Goal: Task Accomplishment & Management: Complete application form

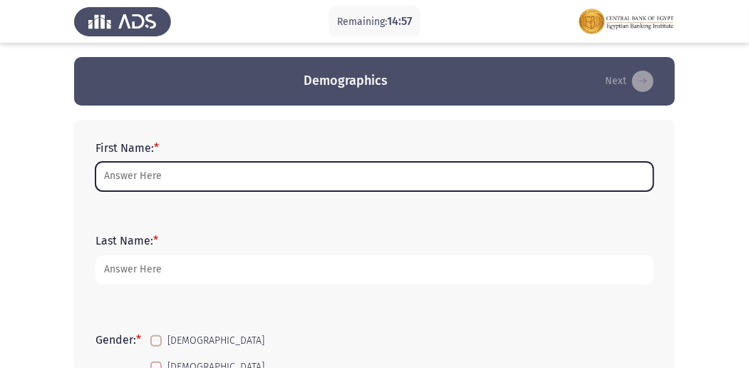
click at [486, 170] on input "First Name: *" at bounding box center [374, 176] width 558 height 29
type input "h"
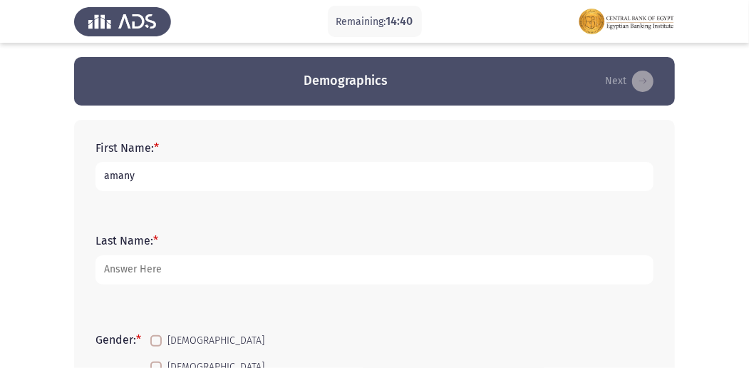
type input "amany"
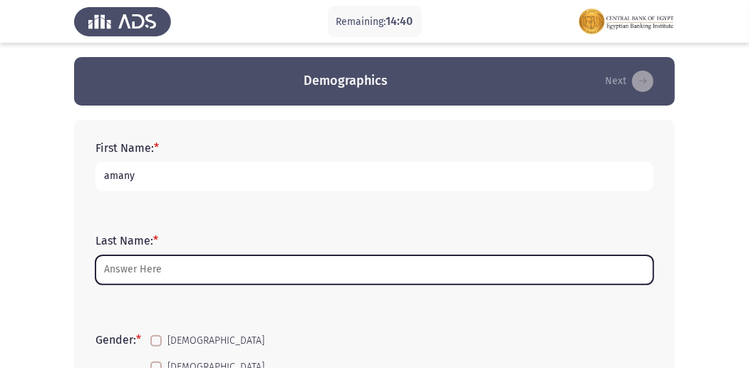
click at [177, 272] on input "Last Name: *" at bounding box center [374, 269] width 558 height 29
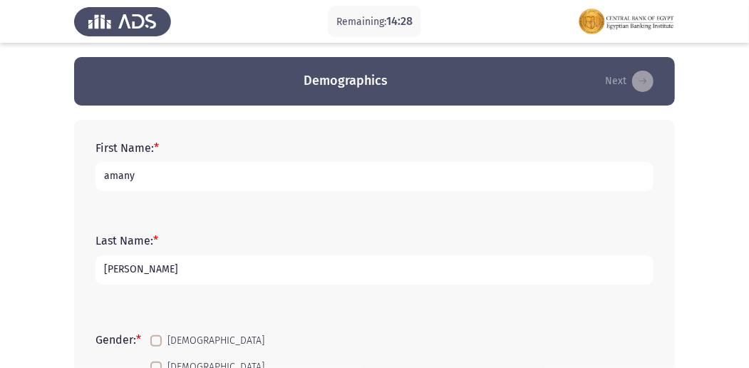
type input "[PERSON_NAME]"
click at [166, 168] on input "amany" at bounding box center [374, 176] width 558 height 29
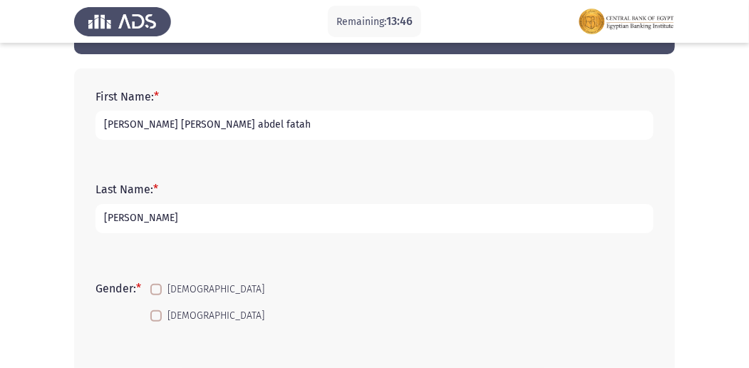
scroll to position [95, 0]
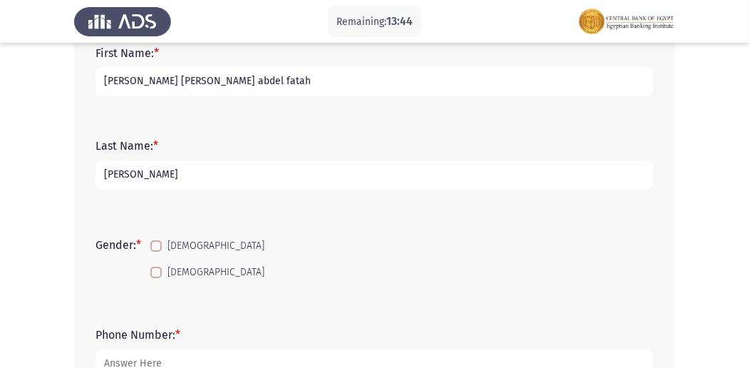
type input "[PERSON_NAME] [PERSON_NAME] abdel fatah"
click at [162, 274] on span at bounding box center [155, 271] width 11 height 11
click at [156, 278] on input "[DEMOGRAPHIC_DATA]" at bounding box center [155, 278] width 1 height 1
checkbox input "true"
click at [197, 179] on input "[PERSON_NAME]" at bounding box center [374, 174] width 558 height 29
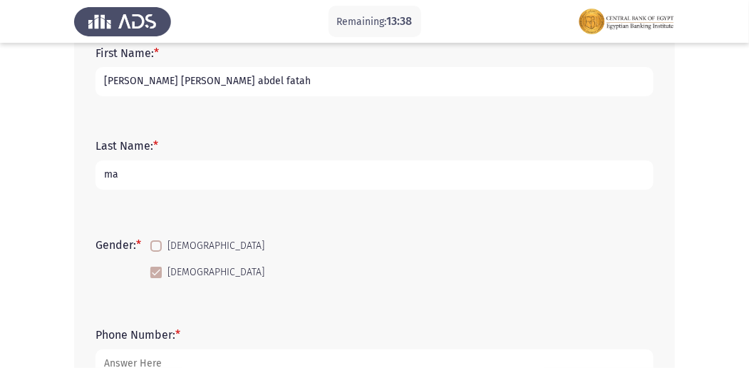
type input "m"
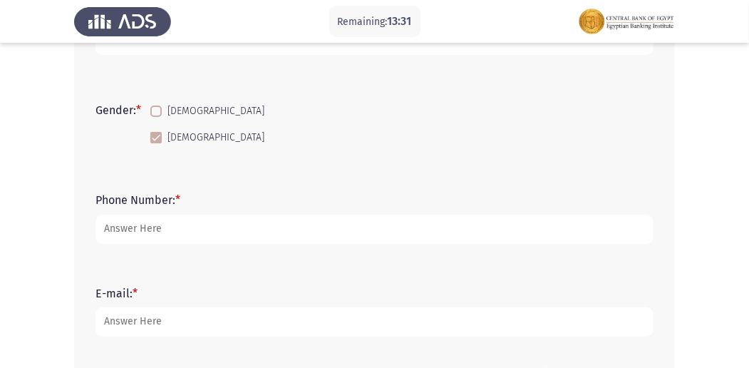
scroll to position [237, 0]
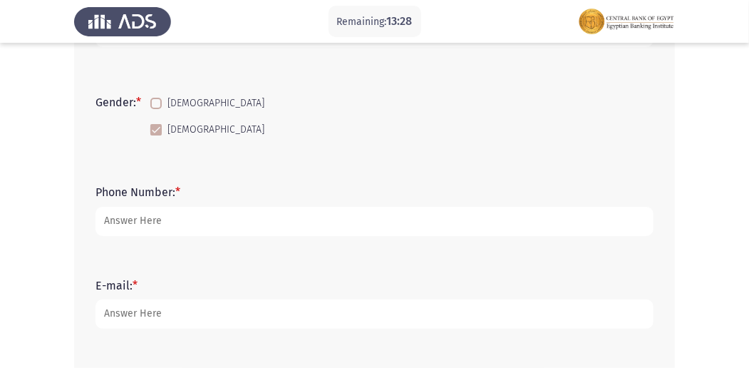
type input "bdc"
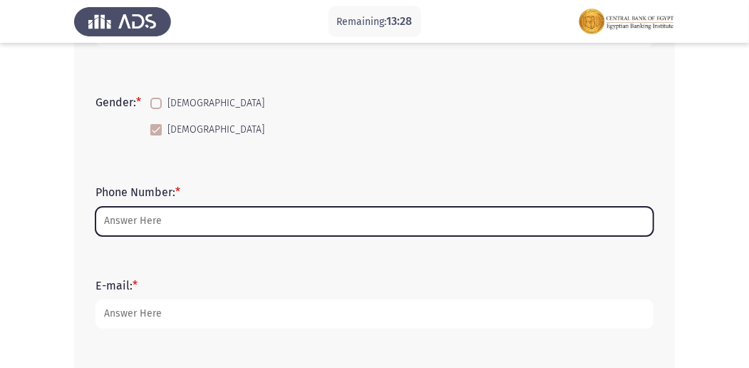
click at [209, 217] on input "Phone Number: *" at bounding box center [374, 221] width 558 height 29
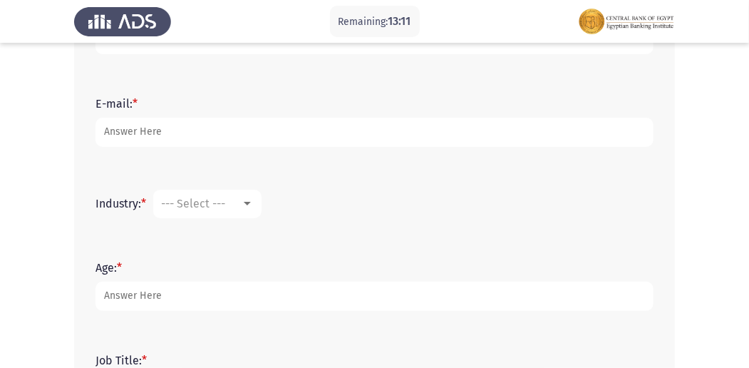
scroll to position [428, 0]
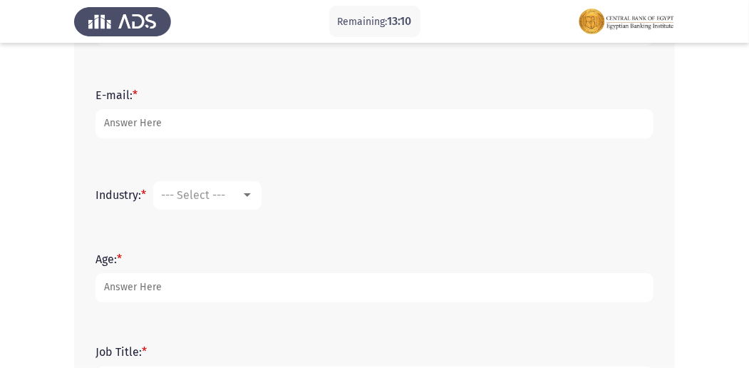
type input "01100128431"
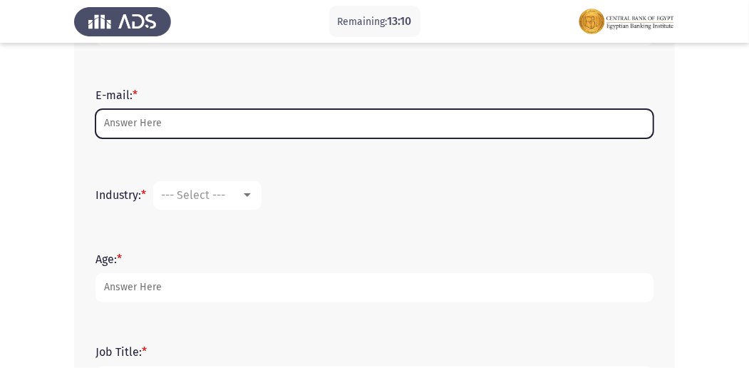
click at [147, 123] on input "E-mail: *" at bounding box center [374, 123] width 558 height 29
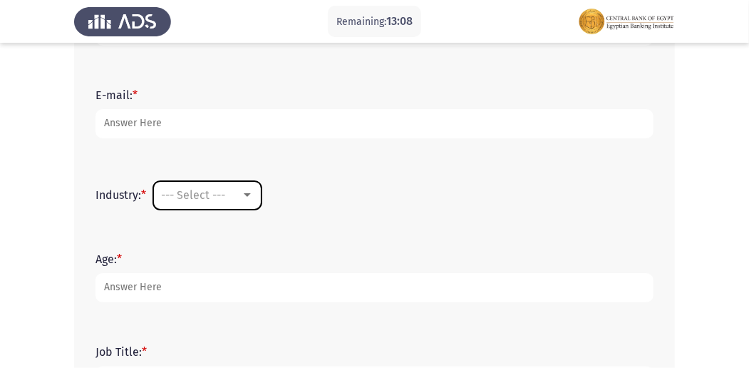
click at [248, 191] on div at bounding box center [247, 195] width 13 height 11
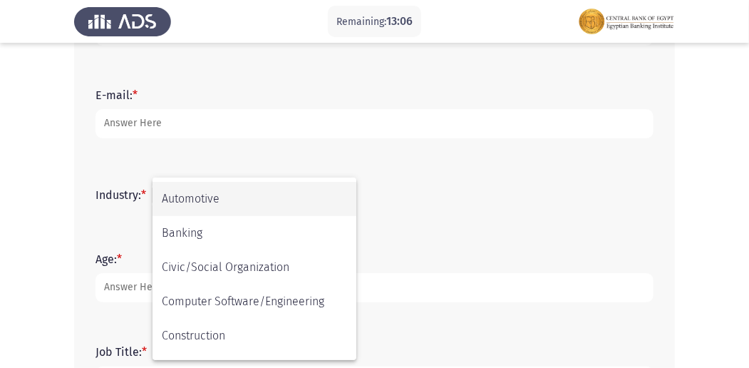
scroll to position [95, 0]
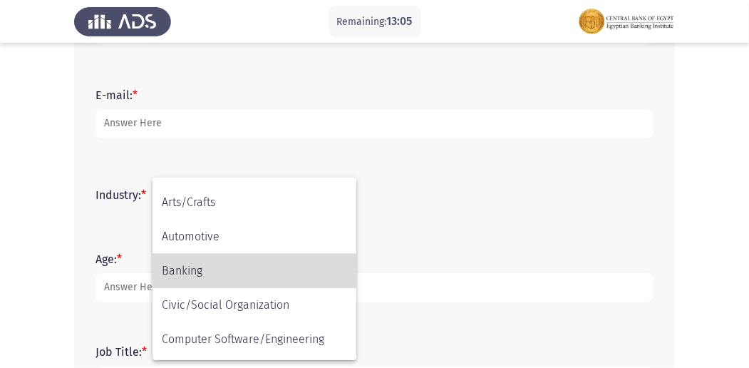
click at [209, 269] on span "Banking" at bounding box center [254, 271] width 185 height 34
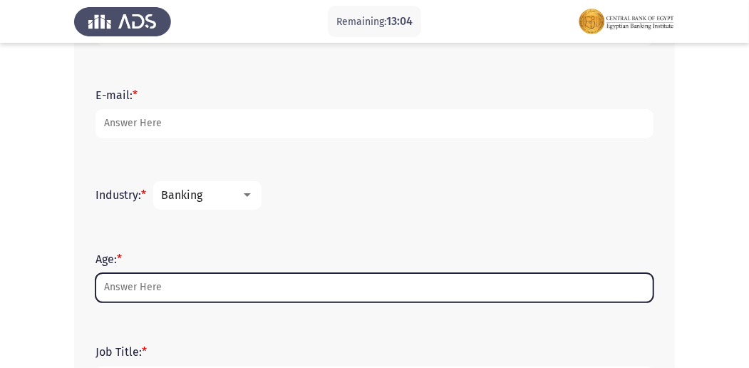
click at [183, 283] on input "Age: *" at bounding box center [374, 287] width 558 height 29
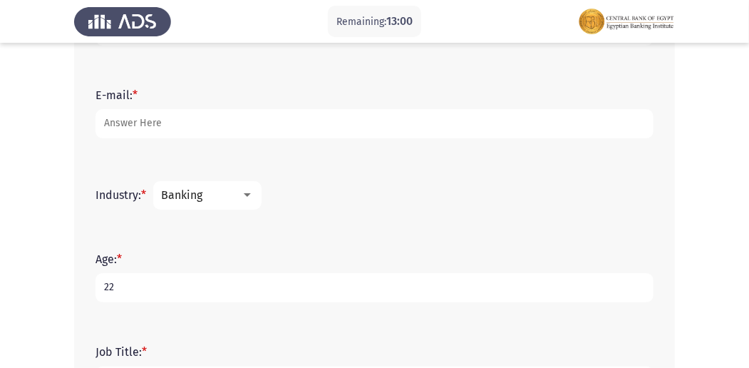
type input "22"
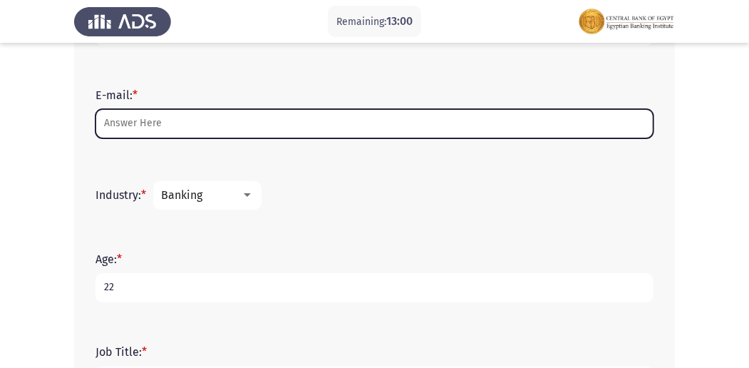
click at [161, 125] on input "E-mail: *" at bounding box center [374, 123] width 558 height 29
type input "A"
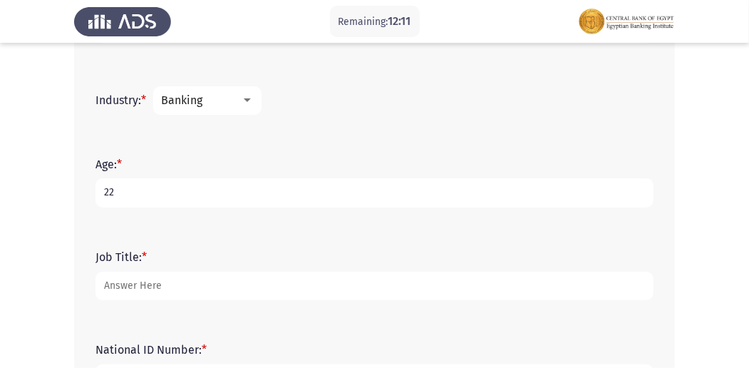
scroll to position [570, 0]
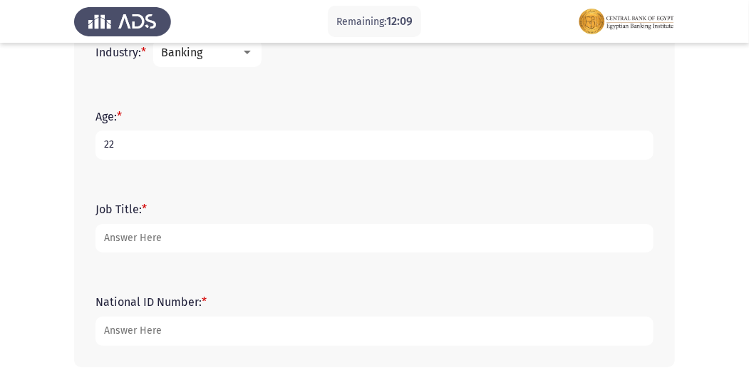
type input "[EMAIL_ADDRESS][DOMAIN_NAME]"
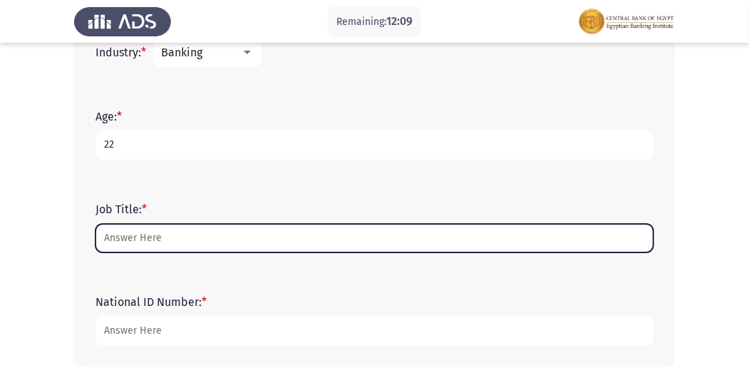
click at [118, 242] on input "Job Title: *" at bounding box center [374, 238] width 558 height 29
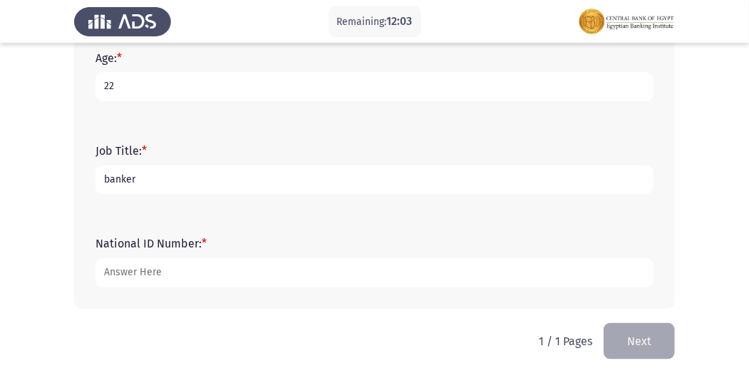
scroll to position [640, 0]
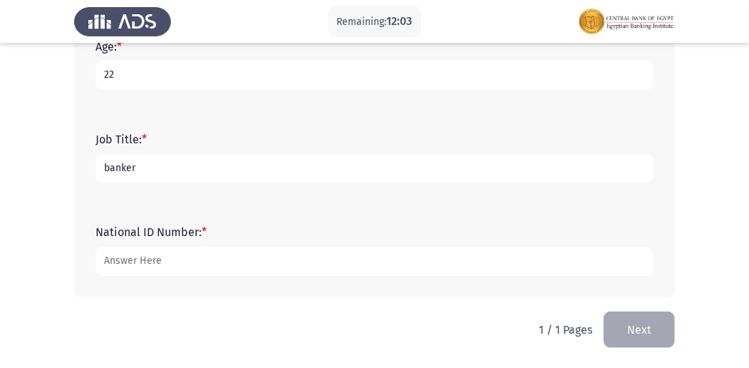
type input "banker"
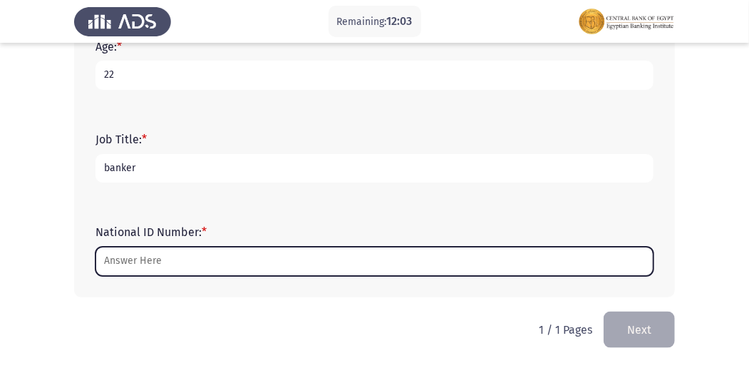
click at [212, 261] on input "National ID Number: *" at bounding box center [374, 261] width 558 height 29
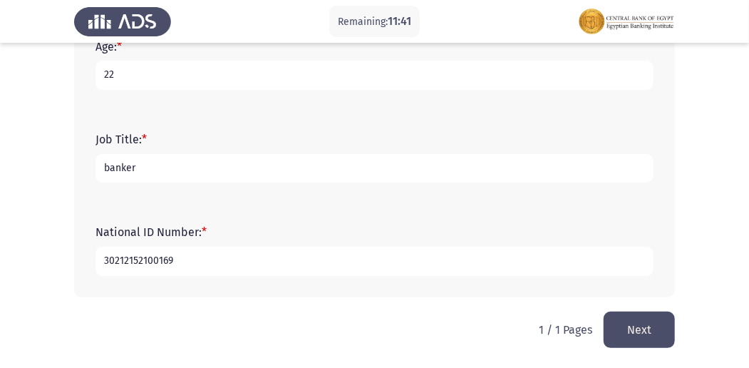
type input "30212152100169"
click at [636, 322] on button "Next" at bounding box center [639, 329] width 71 height 36
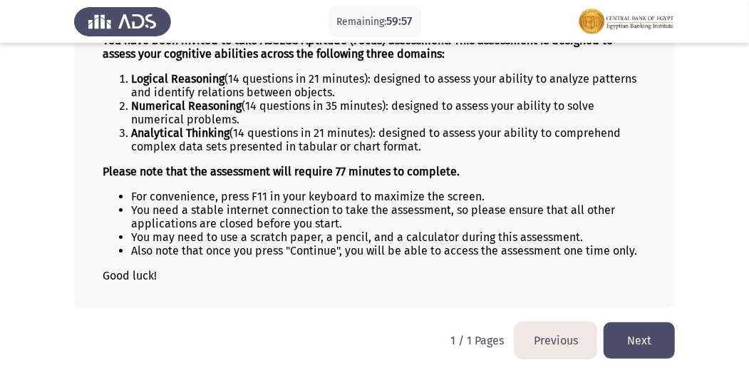
scroll to position [148, 0]
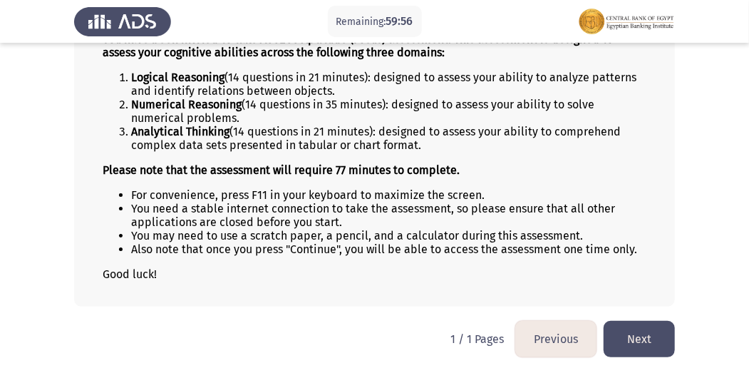
click at [634, 328] on button "Next" at bounding box center [639, 339] width 71 height 36
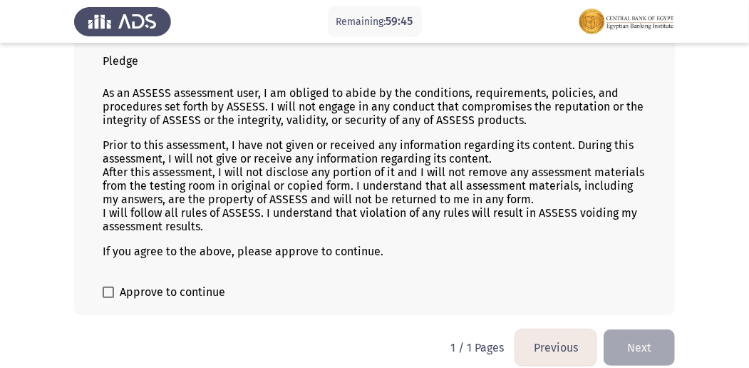
scroll to position [103, 0]
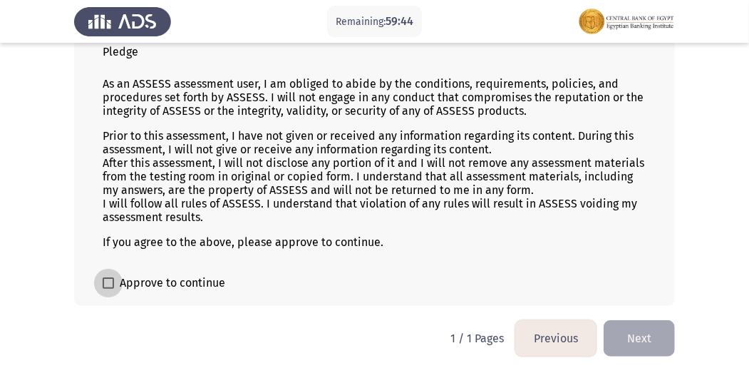
click at [111, 278] on span at bounding box center [108, 282] width 11 height 11
click at [108, 289] on input "Approve to continue" at bounding box center [108, 289] width 1 height 1
checkbox input "true"
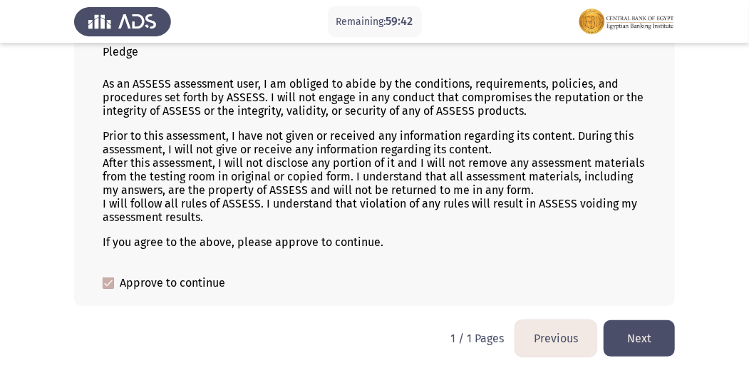
click at [644, 333] on button "Next" at bounding box center [639, 338] width 71 height 36
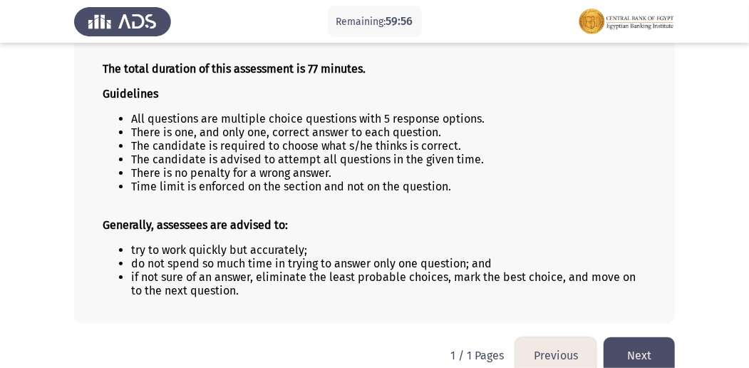
scroll to position [135, 0]
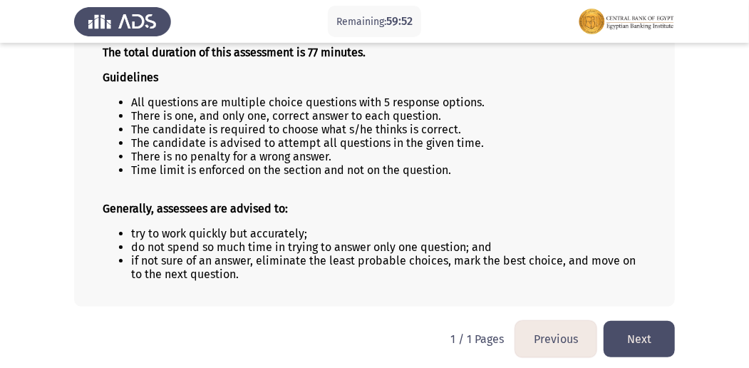
click at [621, 328] on button "Next" at bounding box center [639, 339] width 71 height 36
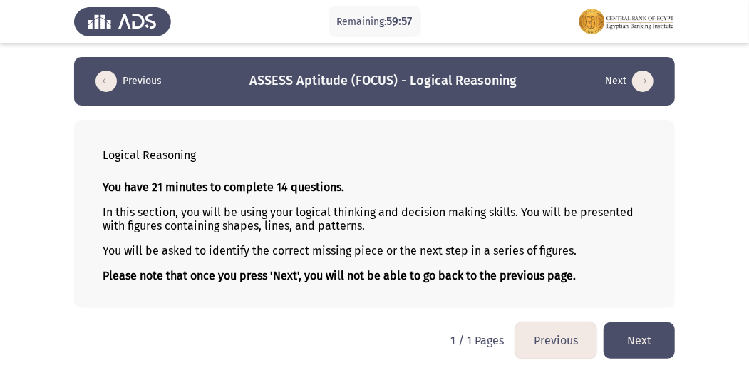
scroll to position [4, 0]
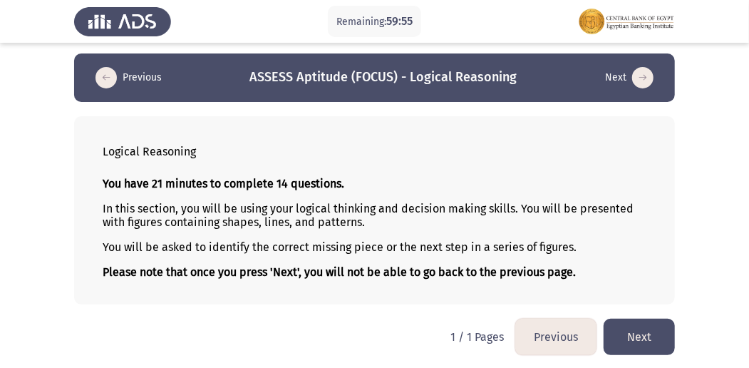
click at [624, 328] on button "Next" at bounding box center [639, 336] width 71 height 36
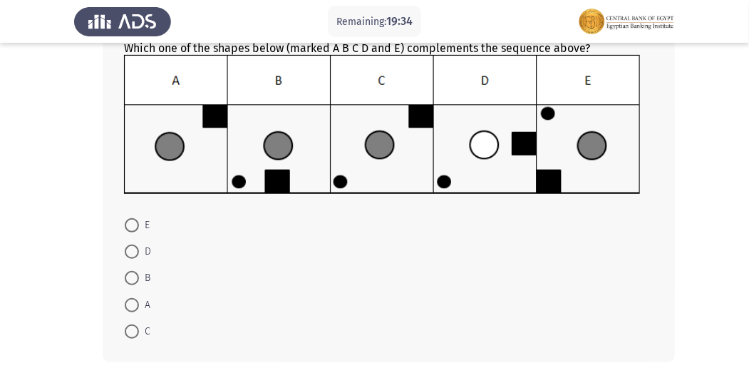
scroll to position [190, 0]
click at [125, 221] on span at bounding box center [132, 225] width 14 height 14
click at [125, 221] on input "E" at bounding box center [132, 225] width 14 height 14
radio input "true"
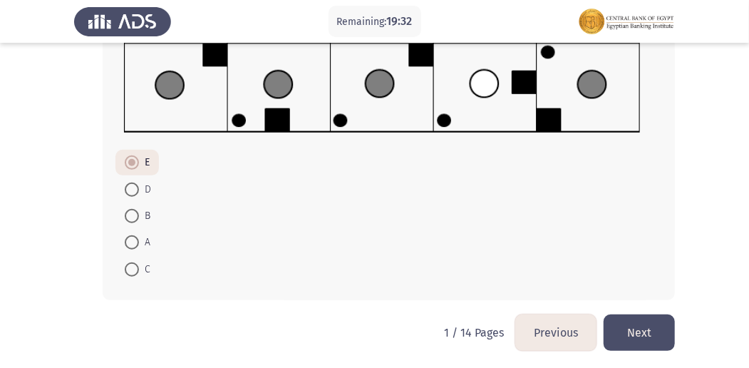
scroll to position [252, 0]
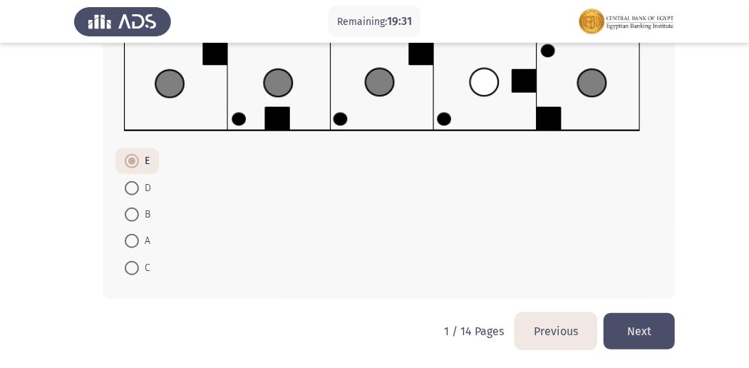
click at [624, 323] on button "Next" at bounding box center [639, 331] width 71 height 36
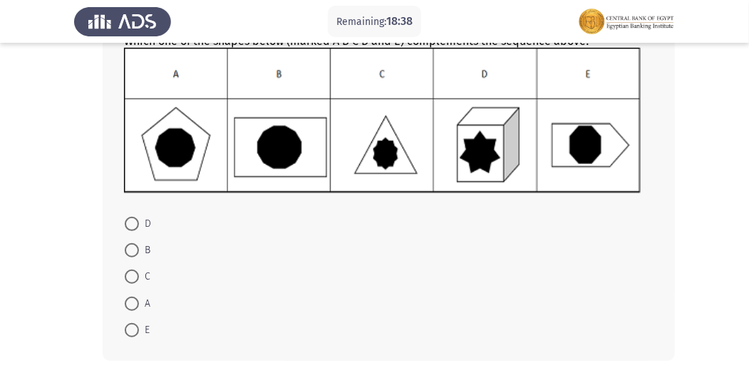
scroll to position [190, 0]
click at [138, 247] on span at bounding box center [132, 250] width 14 height 14
click at [138, 247] on input "B" at bounding box center [132, 250] width 14 height 14
radio input "true"
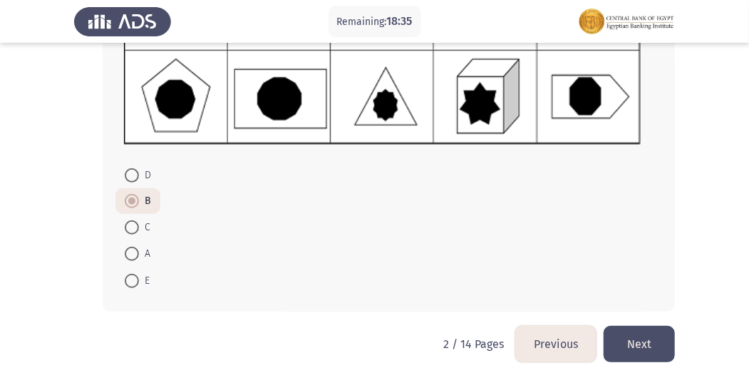
scroll to position [251, 0]
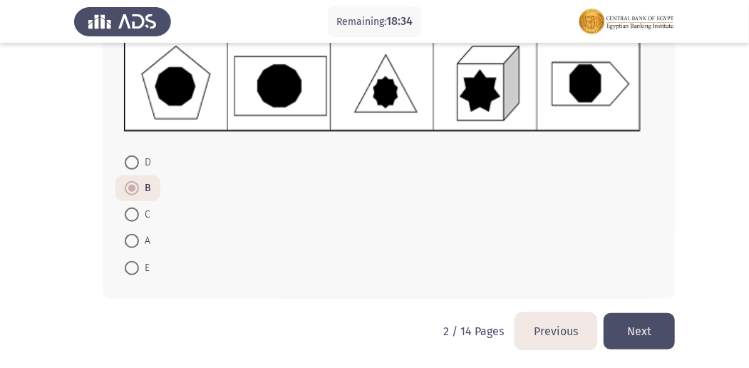
click at [534, 321] on button "Previous" at bounding box center [555, 331] width 81 height 36
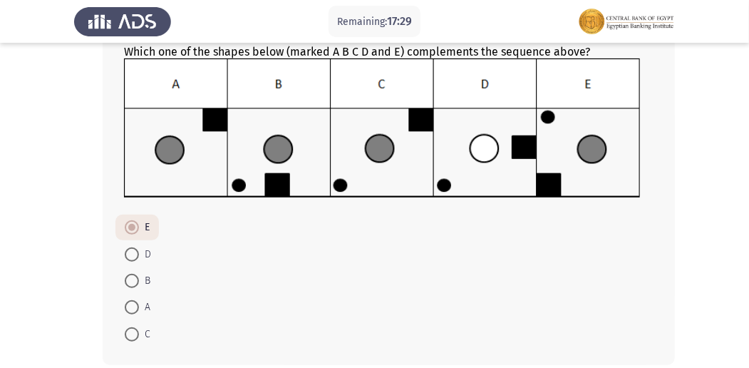
scroll to position [190, 0]
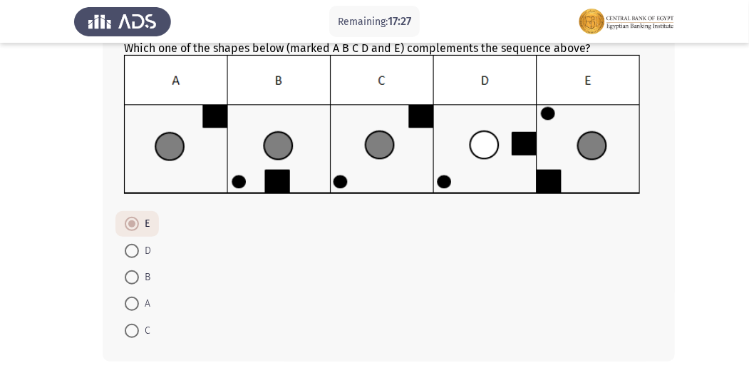
click at [133, 323] on span at bounding box center [132, 330] width 14 height 14
click at [133, 323] on input "C" at bounding box center [132, 330] width 14 height 14
radio input "true"
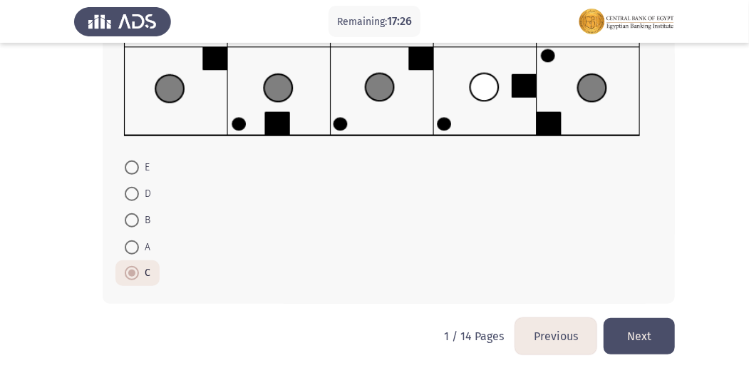
scroll to position [252, 0]
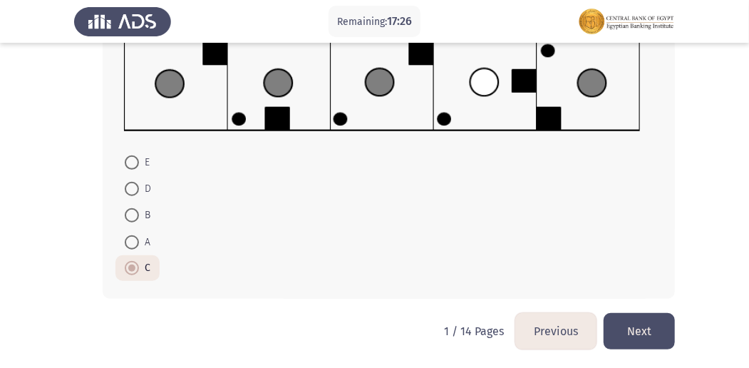
click at [660, 316] on button "Next" at bounding box center [639, 331] width 71 height 36
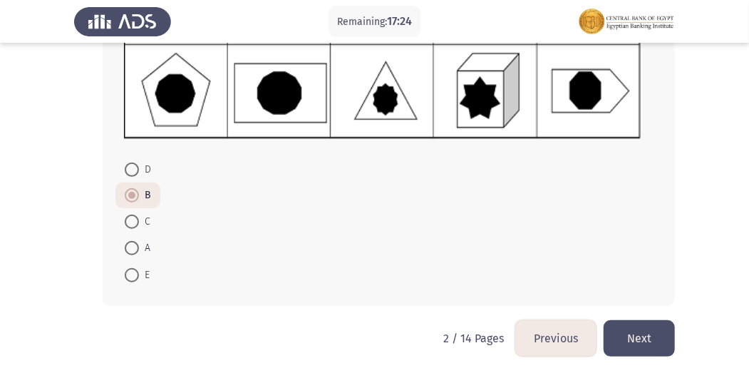
scroll to position [251, 0]
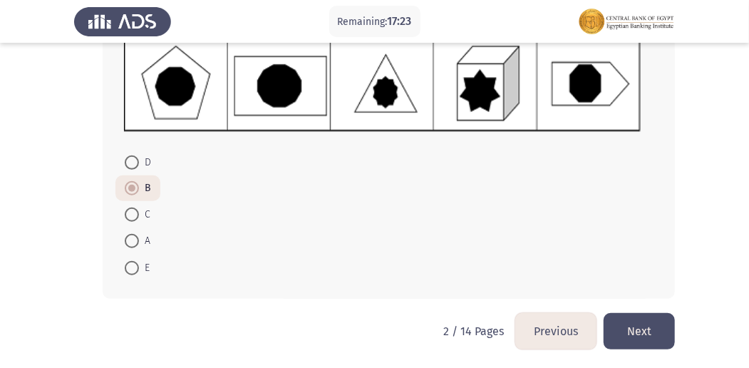
click at [631, 324] on button "Next" at bounding box center [639, 331] width 71 height 36
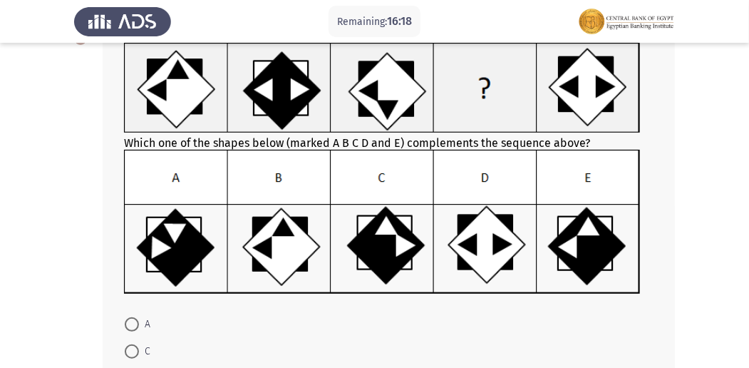
scroll to position [143, 0]
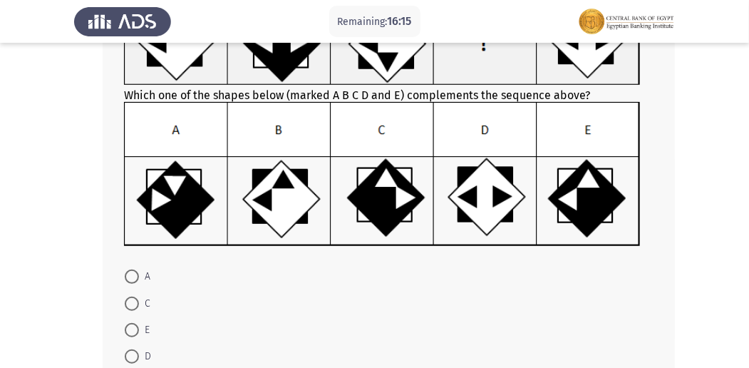
click at [134, 271] on span at bounding box center [132, 276] width 14 height 14
click at [134, 271] on input "A" at bounding box center [132, 276] width 14 height 14
radio input "true"
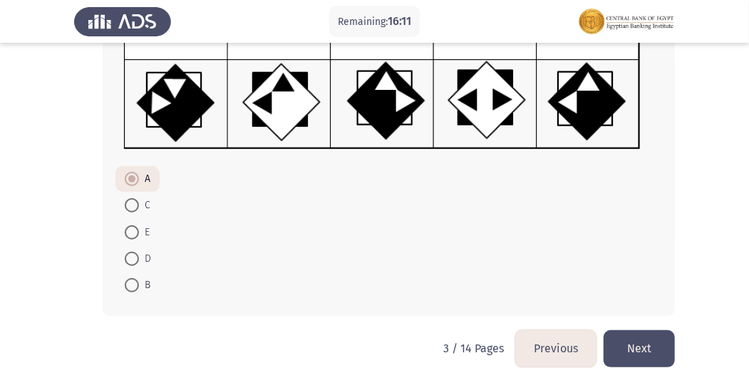
scroll to position [257, 0]
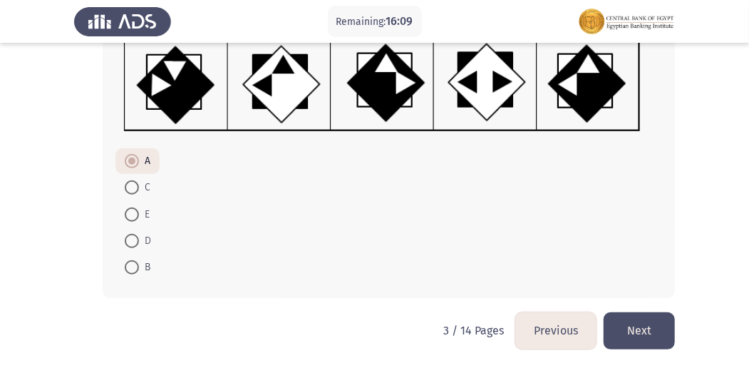
click at [620, 319] on button "Next" at bounding box center [639, 330] width 71 height 36
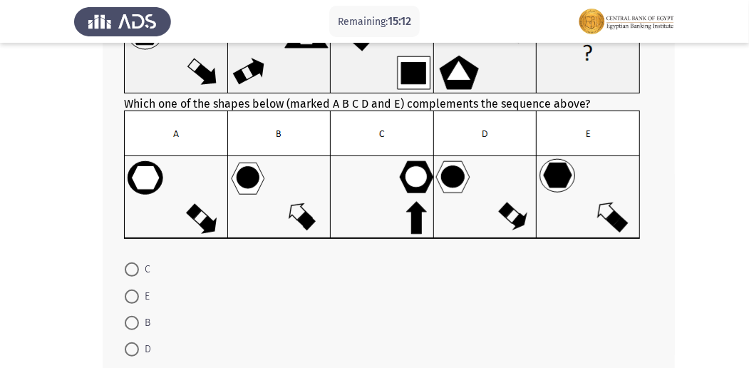
scroll to position [143, 0]
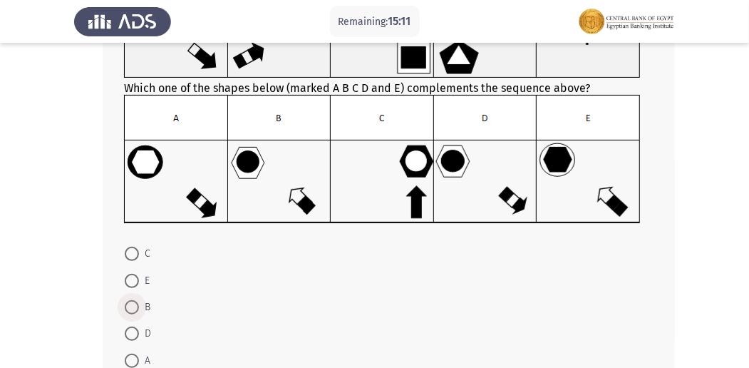
click at [132, 308] on span at bounding box center [132, 307] width 14 height 14
click at [132, 308] on input "B" at bounding box center [132, 307] width 14 height 14
radio input "true"
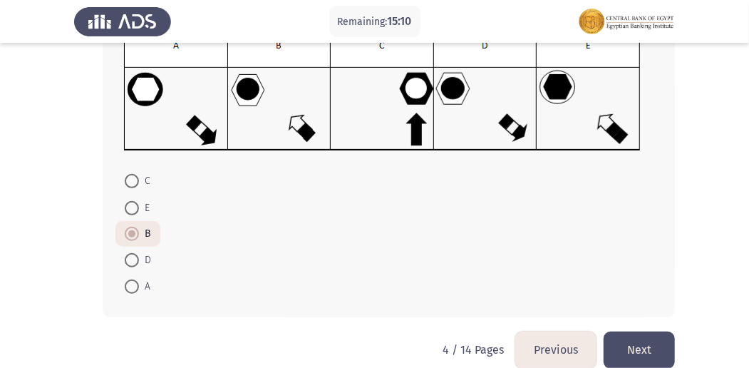
scroll to position [234, 0]
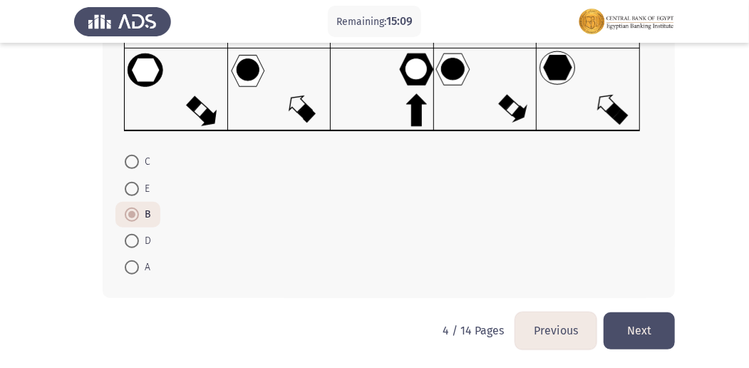
click at [616, 319] on button "Next" at bounding box center [639, 330] width 71 height 36
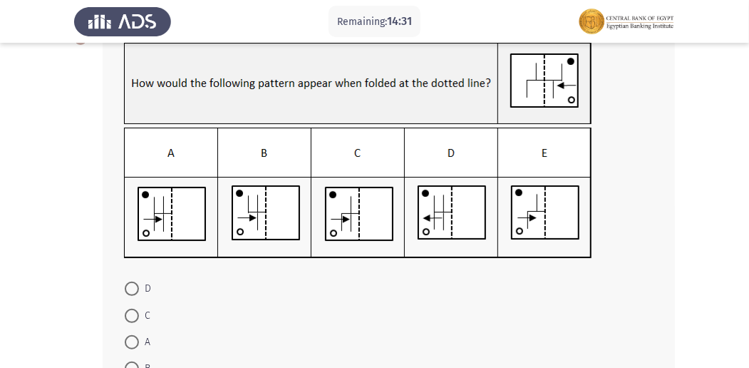
scroll to position [143, 0]
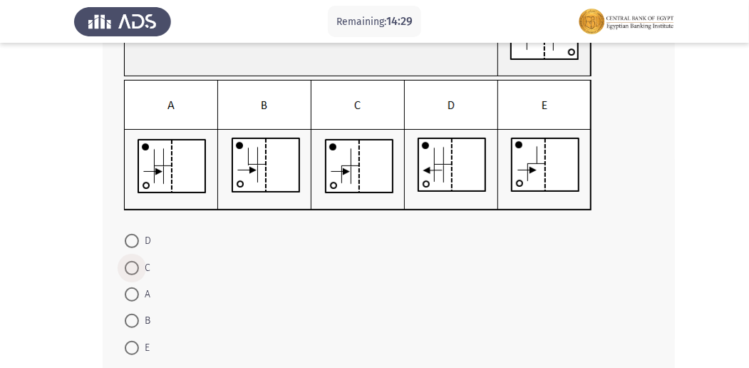
click at [138, 268] on span at bounding box center [132, 268] width 14 height 14
click at [138, 268] on input "C" at bounding box center [132, 268] width 14 height 14
radio input "true"
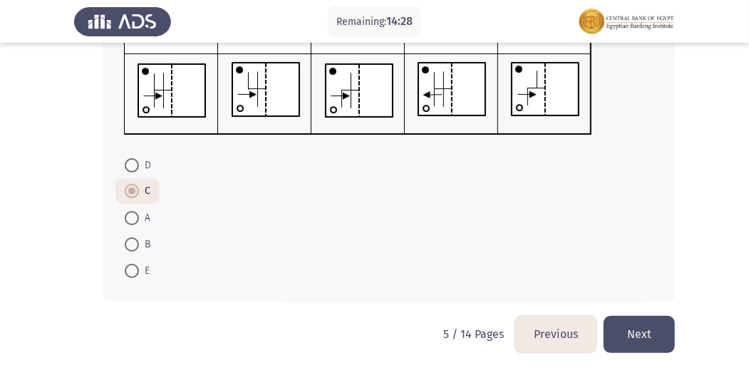
scroll to position [222, 0]
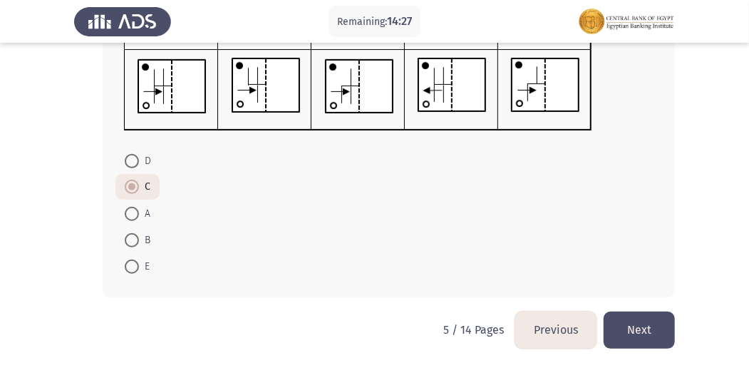
click at [651, 331] on button "Next" at bounding box center [639, 329] width 71 height 36
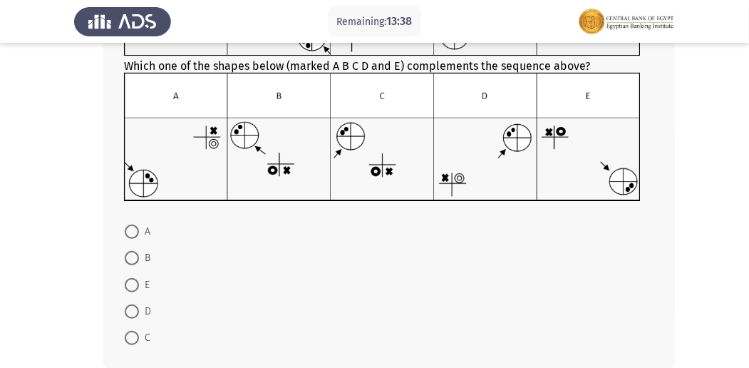
scroll to position [190, 0]
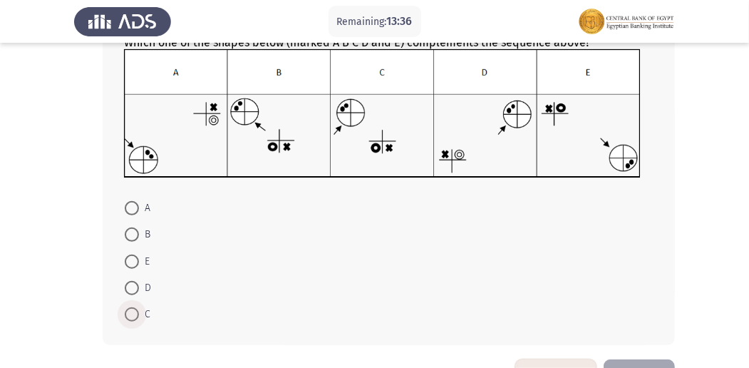
click at [130, 310] on span at bounding box center [132, 314] width 14 height 14
click at [130, 310] on input "C" at bounding box center [132, 314] width 14 height 14
radio input "true"
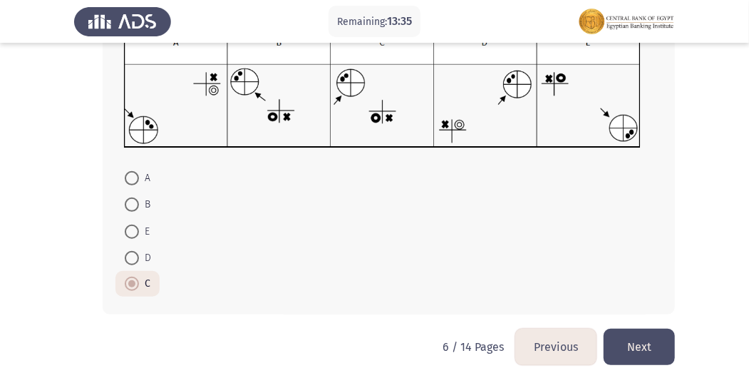
scroll to position [236, 0]
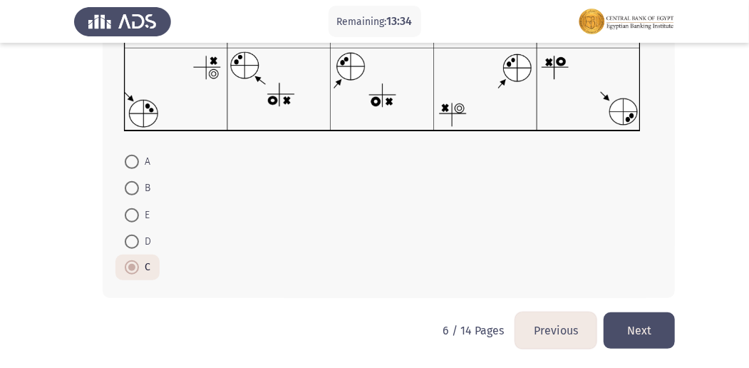
click at [628, 321] on button "Next" at bounding box center [639, 330] width 71 height 36
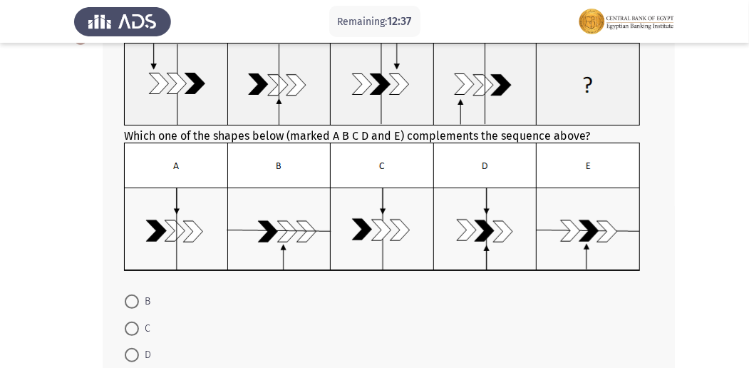
scroll to position [143, 0]
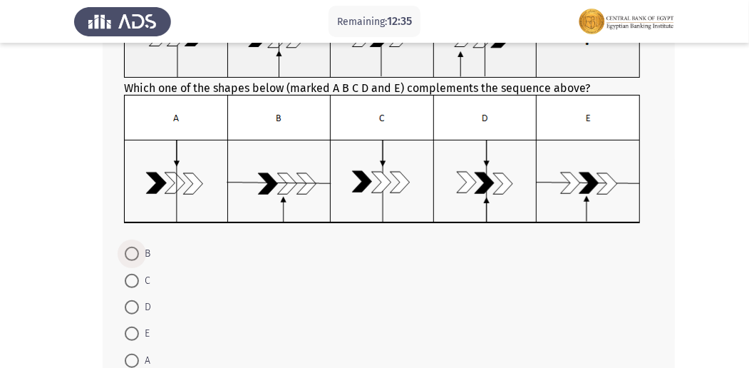
click at [133, 255] on span at bounding box center [132, 254] width 14 height 14
click at [133, 255] on input "B" at bounding box center [132, 254] width 14 height 14
radio input "true"
click at [134, 360] on span at bounding box center [132, 359] width 14 height 14
click at [134, 360] on input "A" at bounding box center [132, 359] width 14 height 14
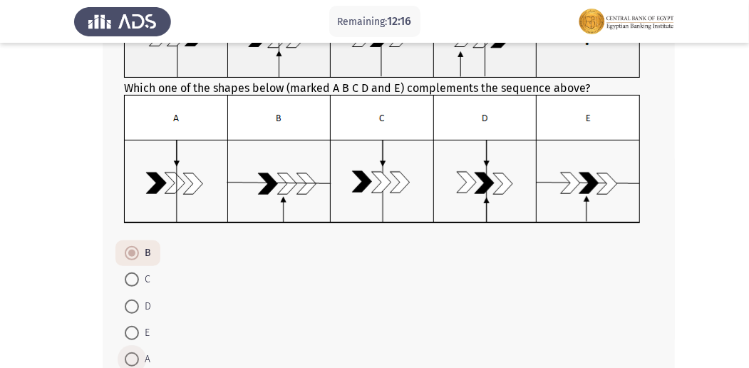
radio input "true"
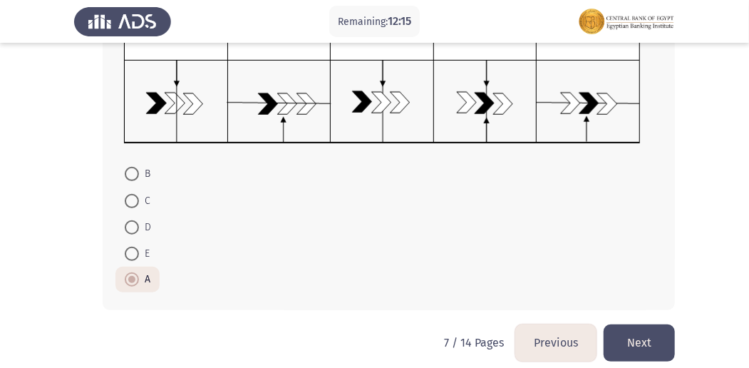
scroll to position [234, 0]
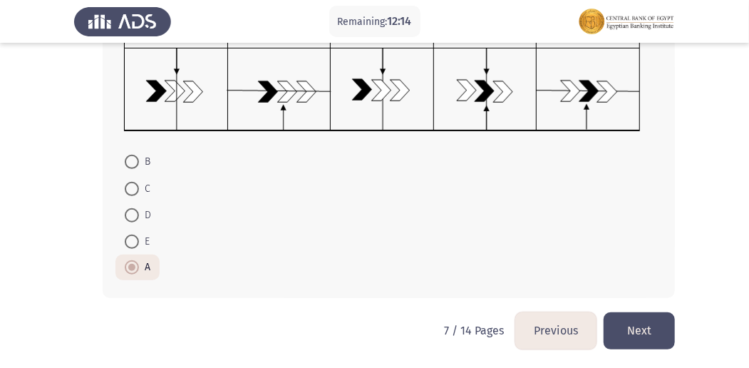
click at [643, 318] on button "Next" at bounding box center [639, 330] width 71 height 36
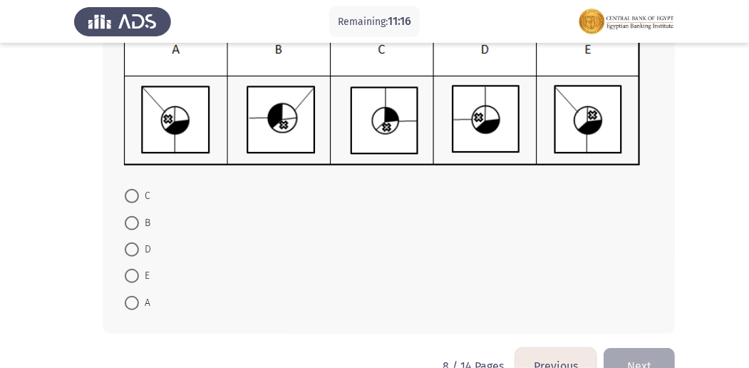
scroll to position [237, 0]
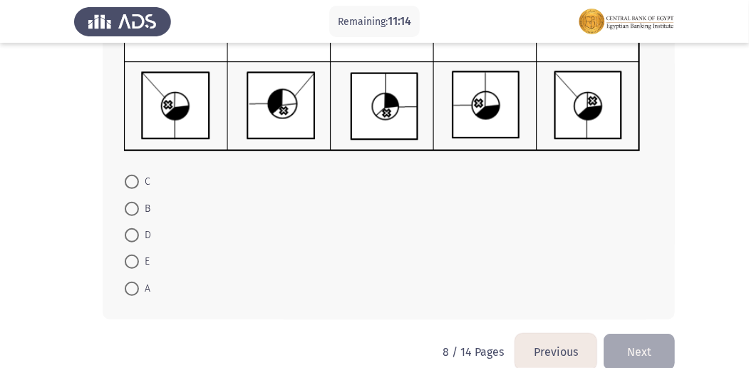
click at [130, 284] on span at bounding box center [132, 288] width 14 height 14
click at [130, 284] on input "A" at bounding box center [132, 288] width 14 height 14
radio input "true"
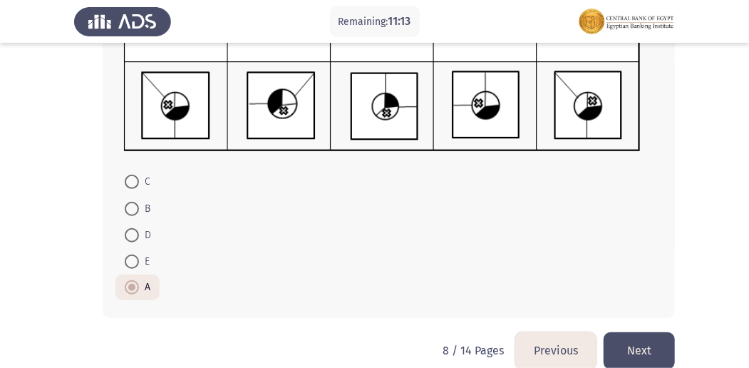
click at [643, 345] on button "Next" at bounding box center [639, 350] width 71 height 36
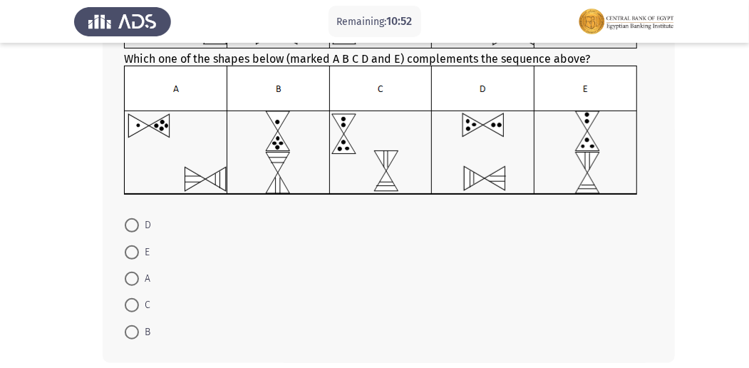
scroll to position [190, 0]
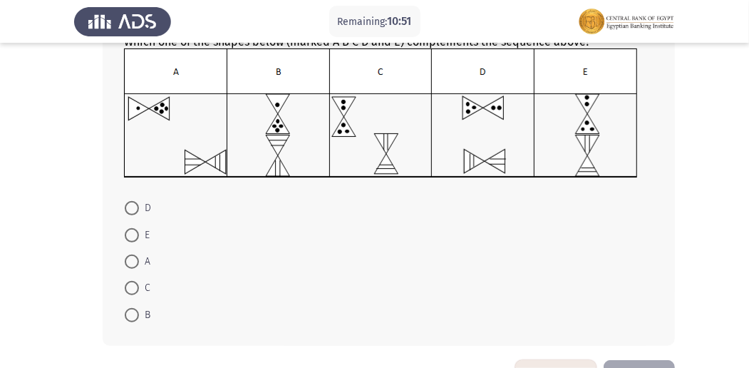
click at [126, 234] on span at bounding box center [132, 235] width 14 height 14
click at [126, 234] on input "E" at bounding box center [132, 235] width 14 height 14
radio input "true"
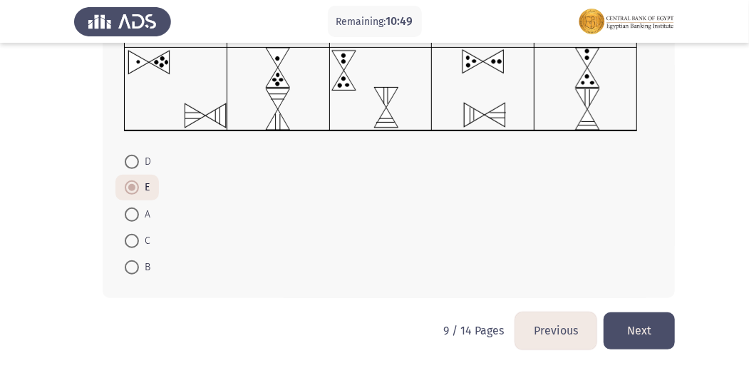
click at [641, 317] on button "Next" at bounding box center [639, 330] width 71 height 36
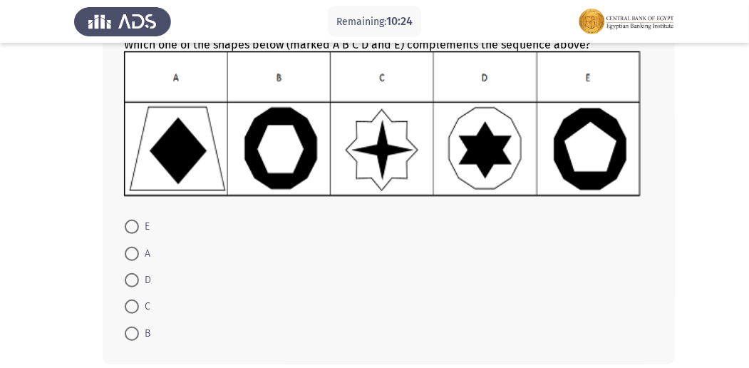
scroll to position [190, 0]
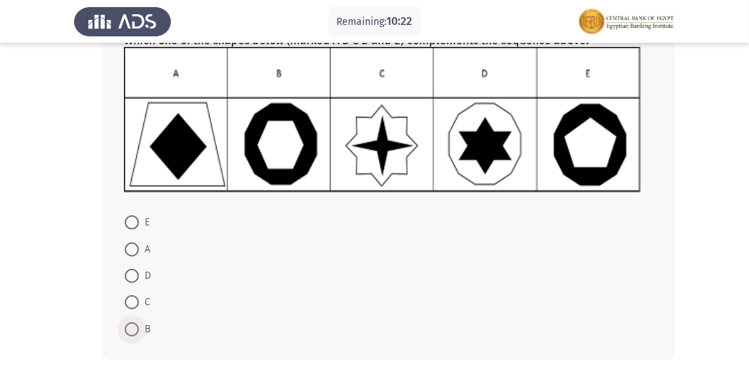
click at [131, 327] on span at bounding box center [132, 329] width 14 height 14
click at [131, 327] on input "B" at bounding box center [132, 329] width 14 height 14
radio input "true"
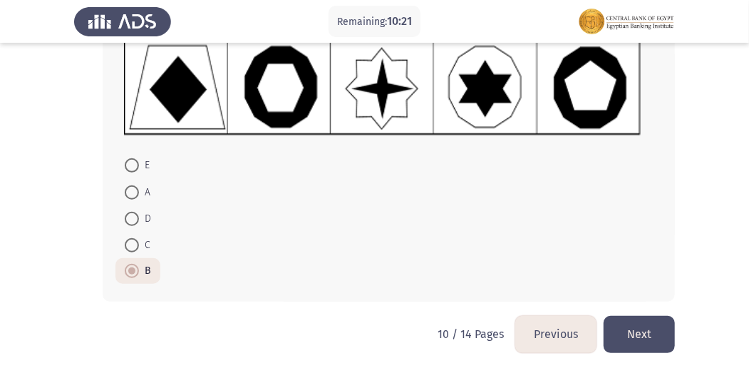
scroll to position [250, 0]
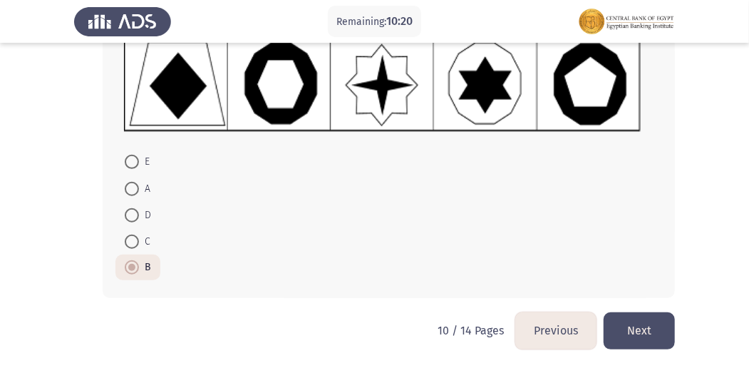
click at [643, 315] on button "Next" at bounding box center [639, 330] width 71 height 36
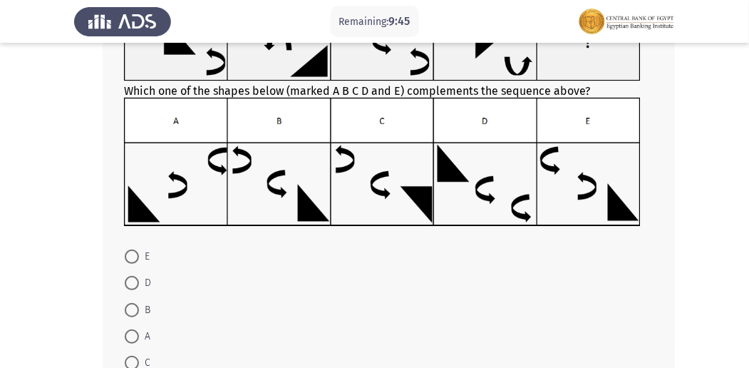
scroll to position [143, 0]
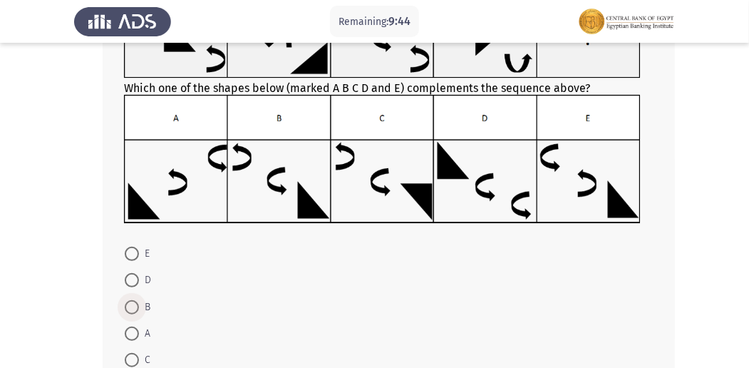
click at [135, 303] on span at bounding box center [132, 307] width 14 height 14
click at [135, 303] on input "B" at bounding box center [132, 307] width 14 height 14
radio input "true"
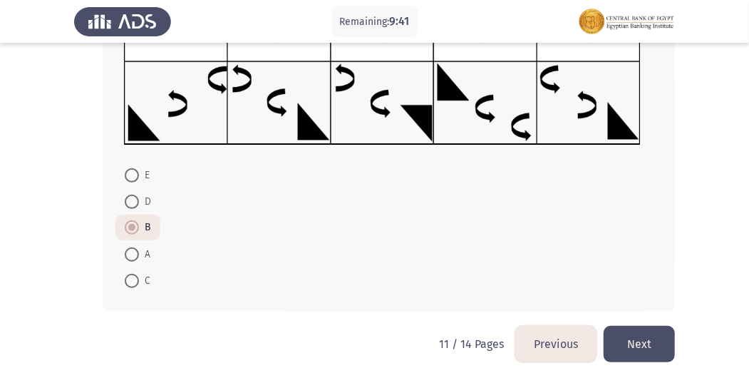
scroll to position [234, 0]
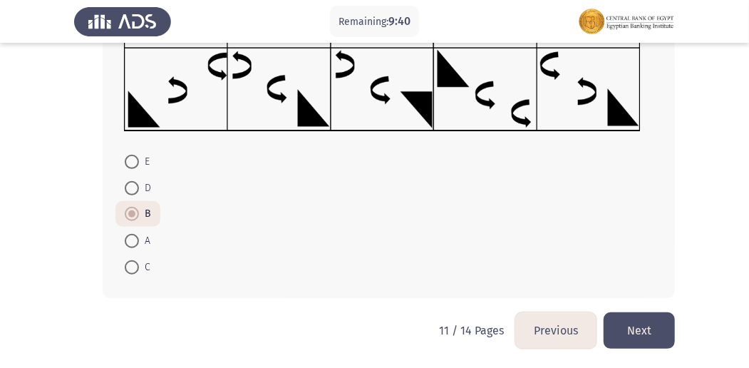
click at [631, 322] on button "Next" at bounding box center [639, 330] width 71 height 36
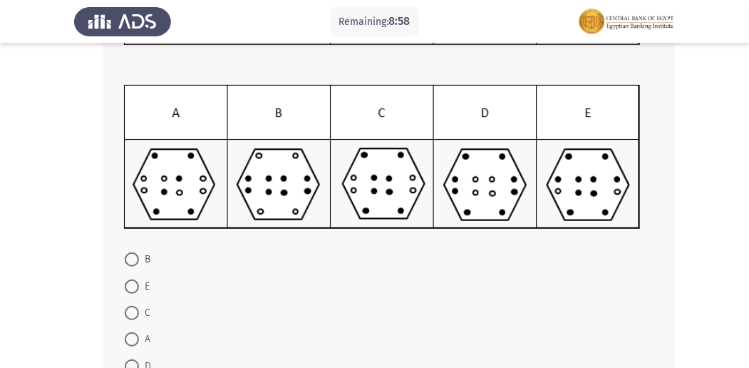
scroll to position [237, 0]
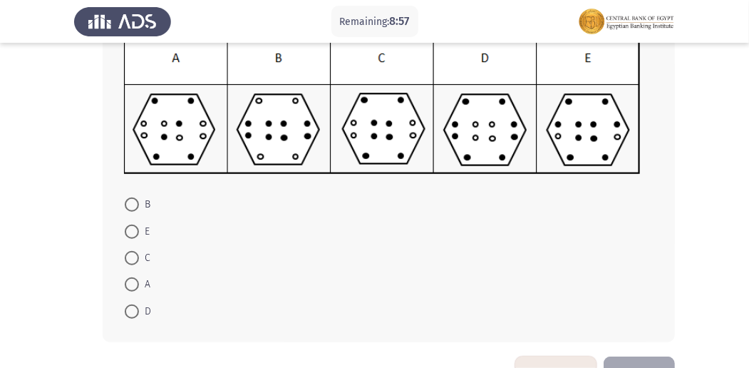
click at [132, 232] on span at bounding box center [132, 232] width 0 height 0
click at [132, 229] on input "E" at bounding box center [132, 231] width 14 height 14
radio input "true"
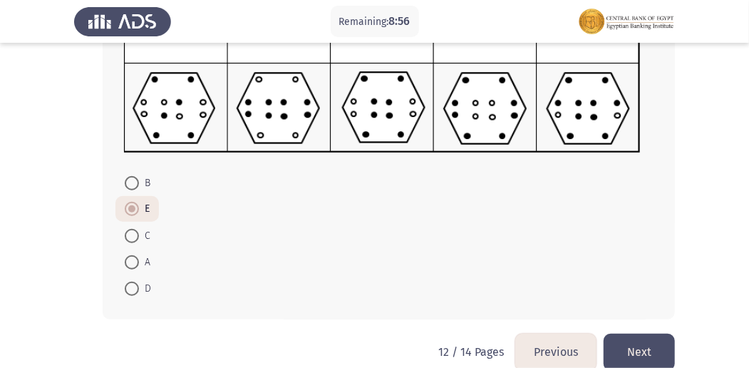
scroll to position [280, 0]
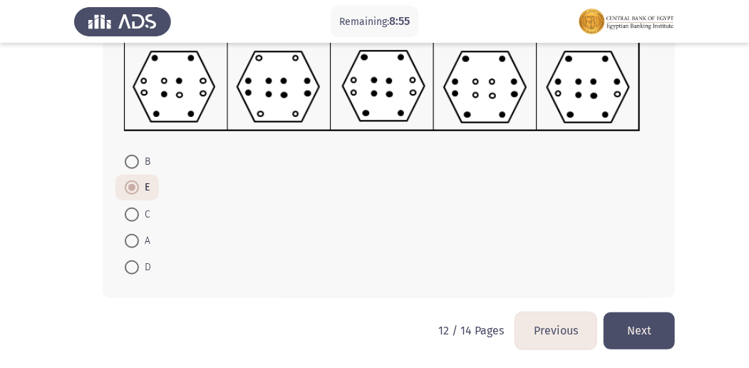
click at [644, 316] on button "Next" at bounding box center [639, 330] width 71 height 36
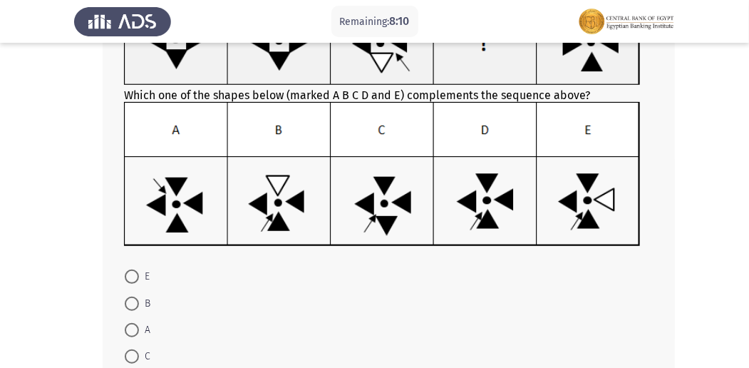
scroll to position [190, 0]
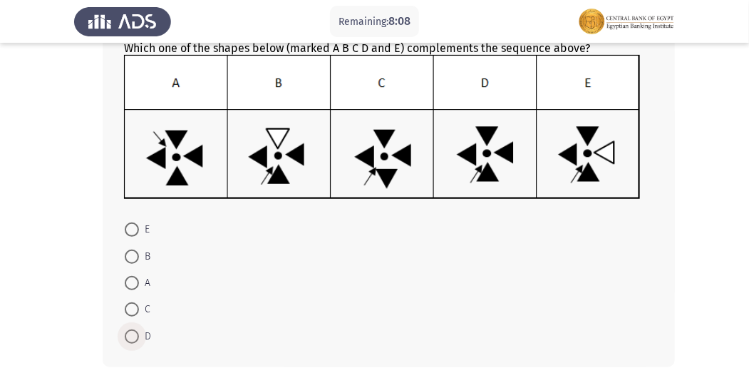
click at [129, 333] on span at bounding box center [132, 336] width 14 height 14
click at [129, 333] on input "D" at bounding box center [132, 336] width 14 height 14
radio input "true"
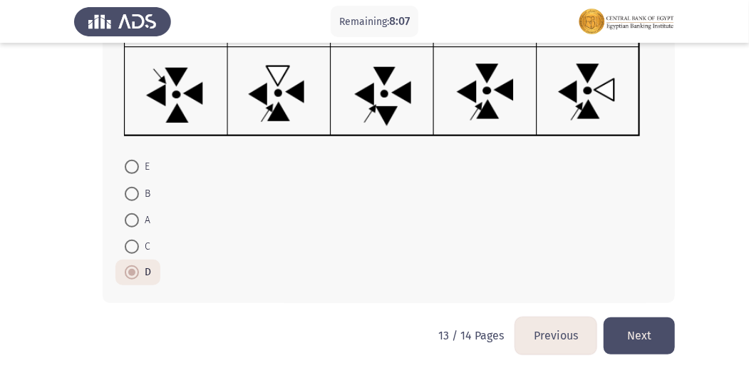
scroll to position [257, 0]
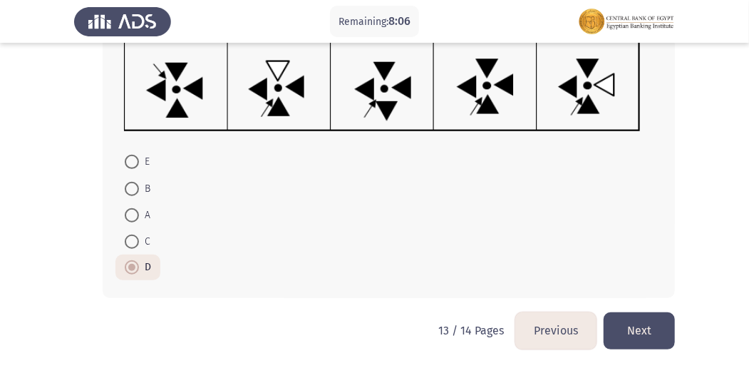
click at [652, 324] on button "Next" at bounding box center [639, 330] width 71 height 36
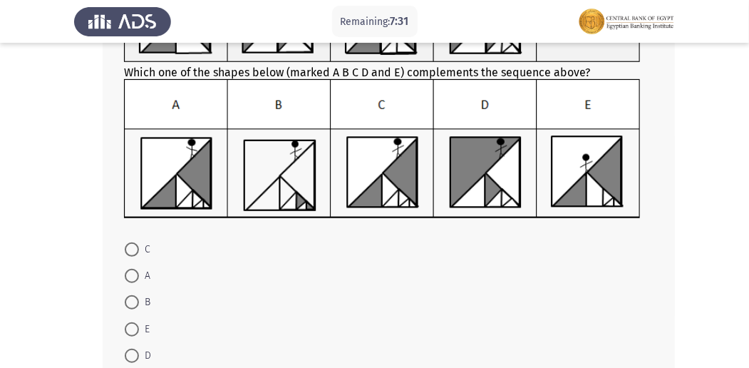
scroll to position [190, 0]
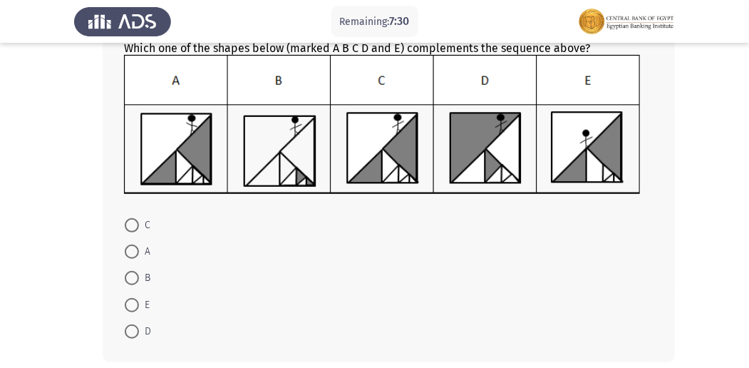
click at [132, 225] on span at bounding box center [132, 225] width 0 height 0
click at [132, 224] on input "C" at bounding box center [132, 225] width 14 height 14
radio input "true"
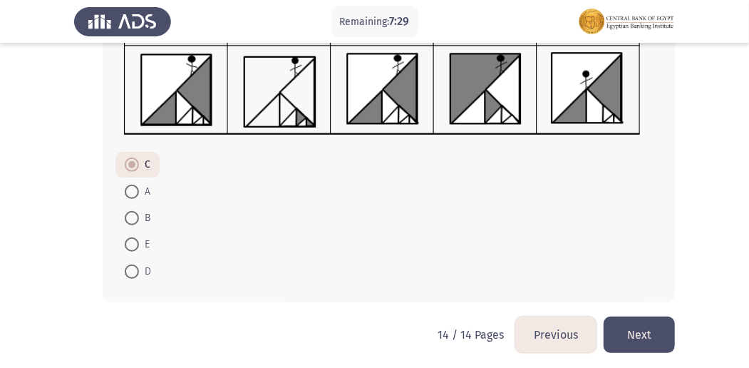
scroll to position [252, 0]
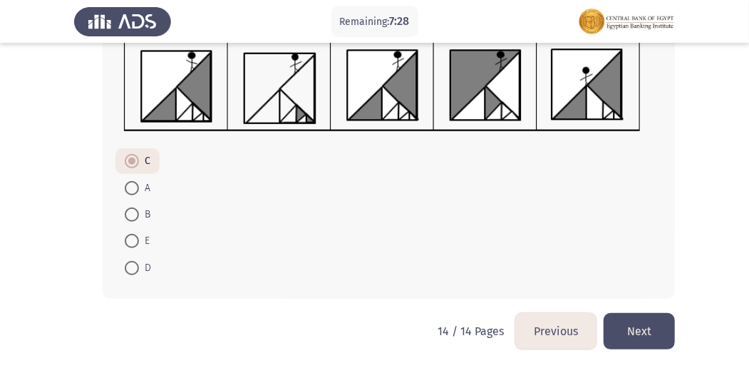
click at [621, 320] on button "Next" at bounding box center [639, 331] width 71 height 36
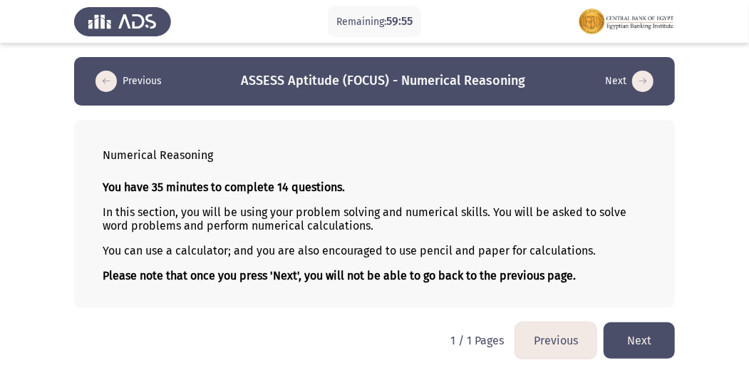
scroll to position [4, 0]
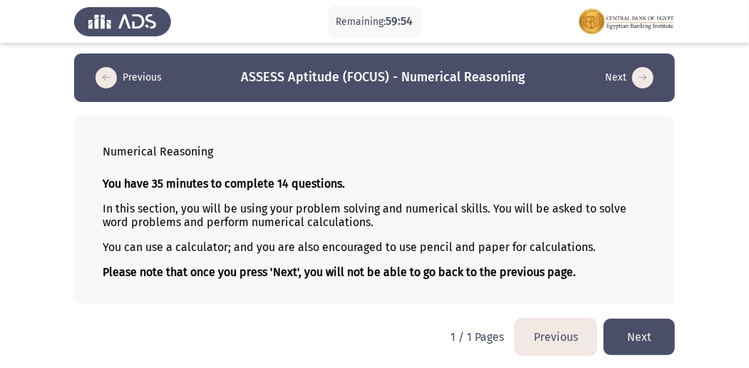
click at [634, 324] on button "Next" at bounding box center [639, 336] width 71 height 36
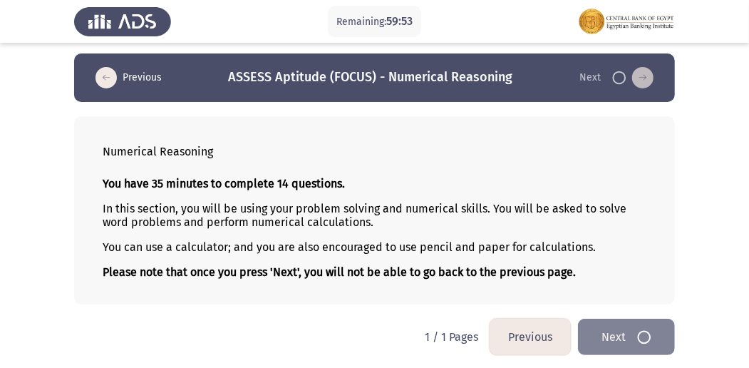
scroll to position [0, 0]
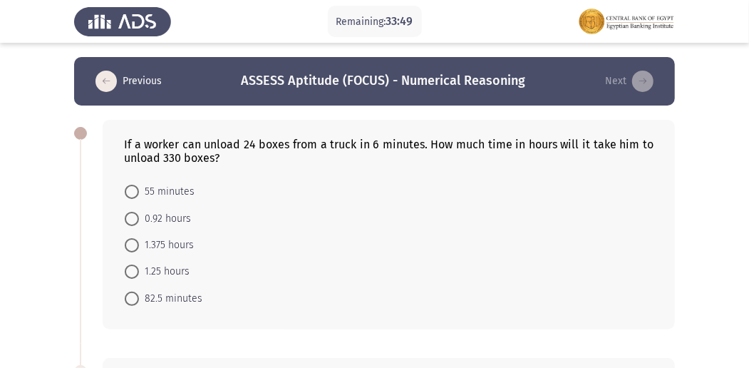
click at [132, 244] on span at bounding box center [132, 245] width 14 height 14
click at [132, 244] on input "1.375 hours" at bounding box center [132, 245] width 14 height 14
radio input "true"
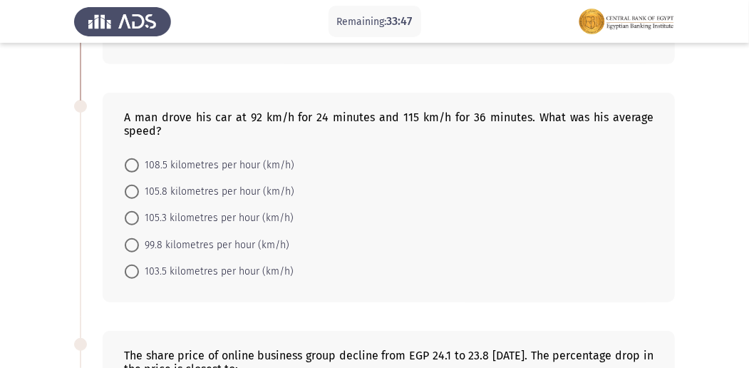
scroll to position [285, 0]
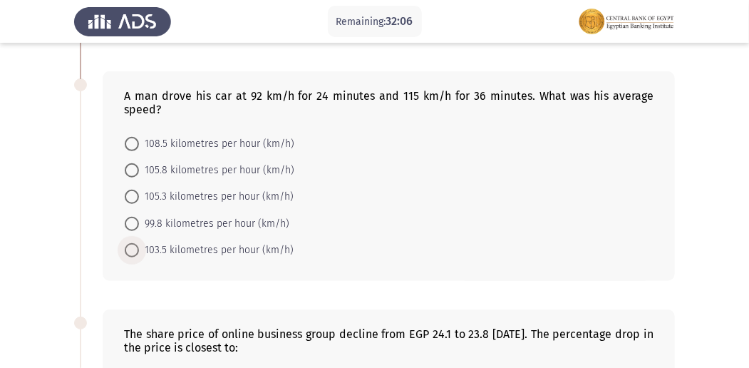
click at [134, 247] on span at bounding box center [132, 250] width 14 height 14
click at [134, 247] on input "103.5 kilometres per hour (km/h)" at bounding box center [132, 250] width 14 height 14
radio input "true"
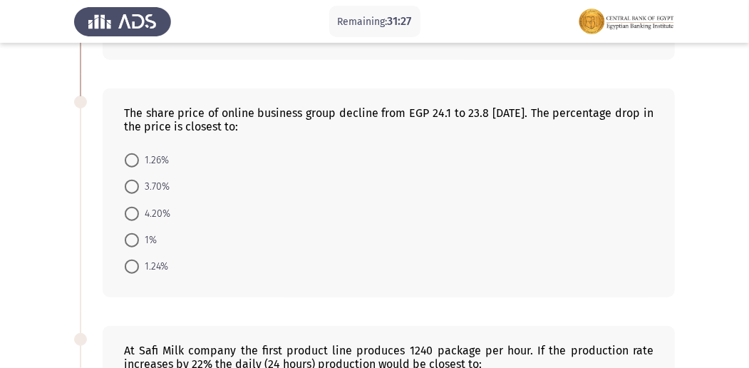
scroll to position [522, 0]
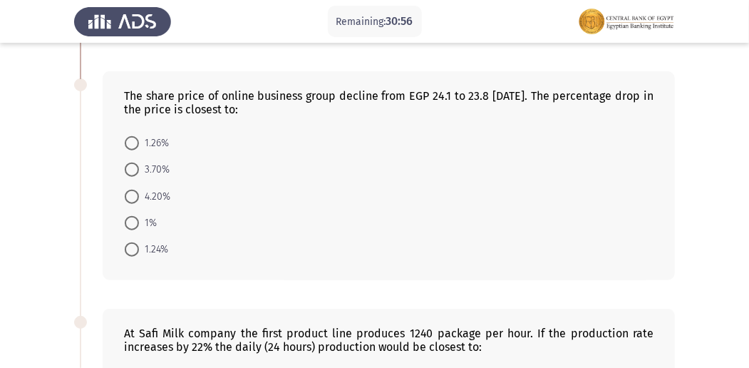
click at [128, 136] on span at bounding box center [132, 143] width 14 height 14
click at [128, 136] on input "1.26%" at bounding box center [132, 143] width 14 height 14
radio input "true"
click at [126, 244] on span at bounding box center [132, 249] width 14 height 14
click at [126, 244] on input "1.24%" at bounding box center [132, 249] width 14 height 14
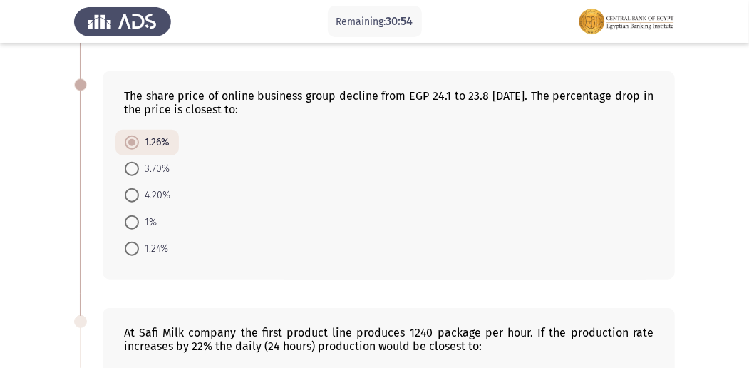
radio input "true"
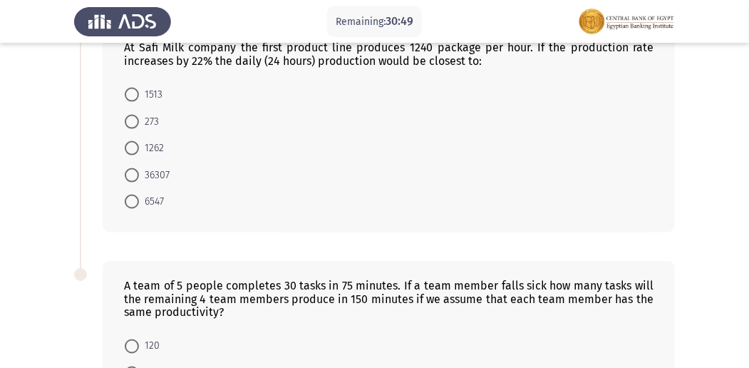
scroll to position [760, 0]
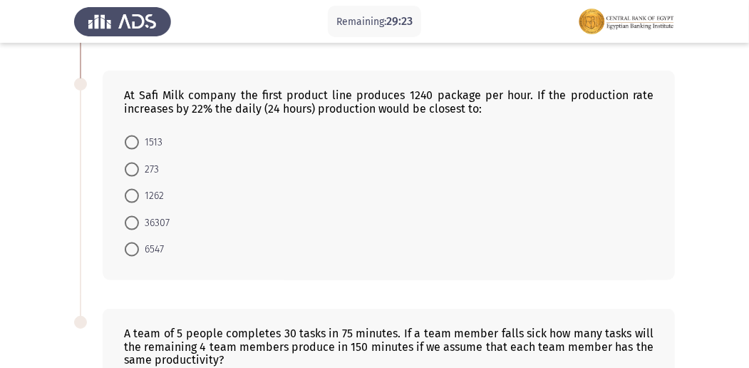
click at [135, 216] on span at bounding box center [132, 223] width 14 height 14
click at [135, 216] on input "36307" at bounding box center [132, 223] width 14 height 14
radio input "true"
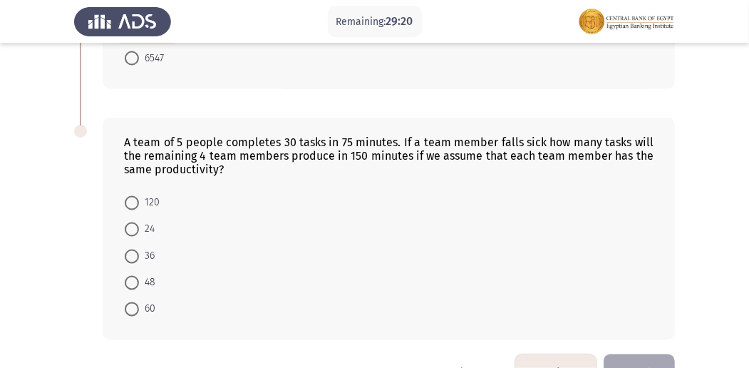
scroll to position [985, 0]
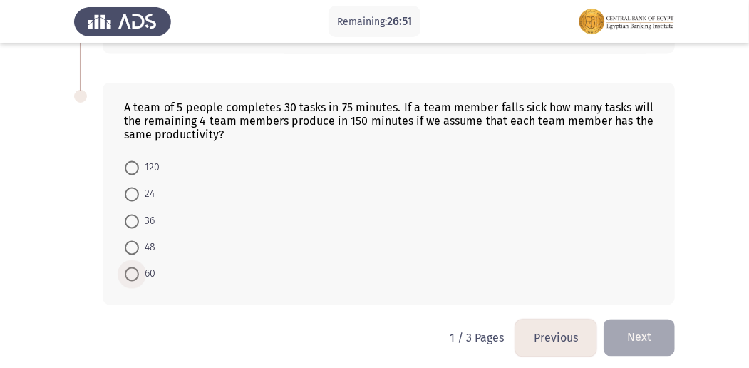
click at [131, 269] on span at bounding box center [132, 274] width 14 height 14
click at [131, 269] on input "60" at bounding box center [132, 274] width 14 height 14
radio input "true"
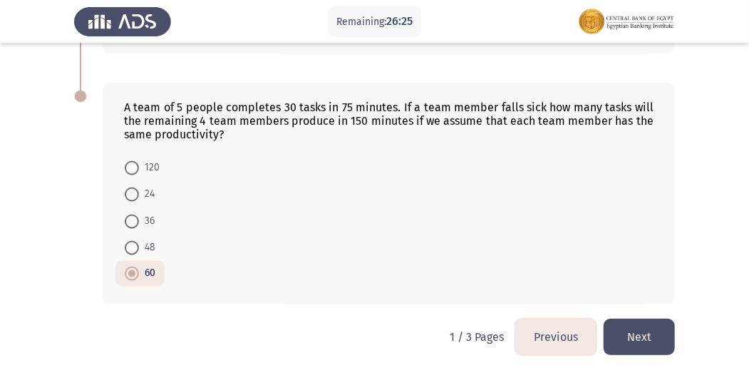
click at [633, 321] on button "Next" at bounding box center [639, 336] width 71 height 36
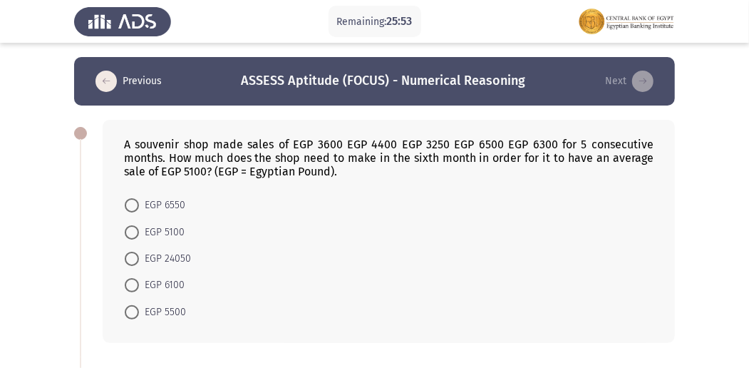
scroll to position [47, 0]
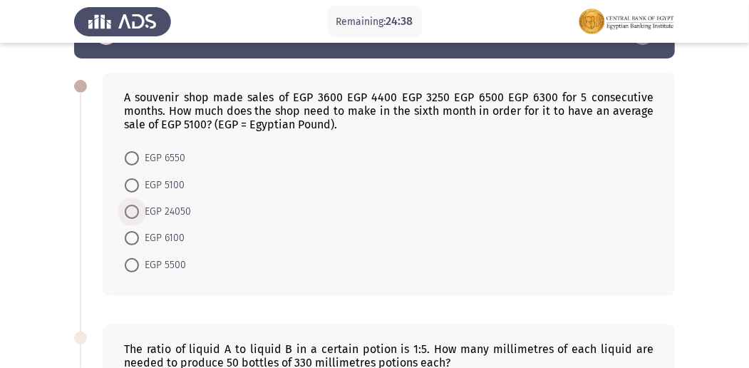
click at [134, 214] on span at bounding box center [132, 211] width 14 height 14
click at [134, 214] on input "EGP 24050" at bounding box center [132, 211] width 14 height 14
radio input "true"
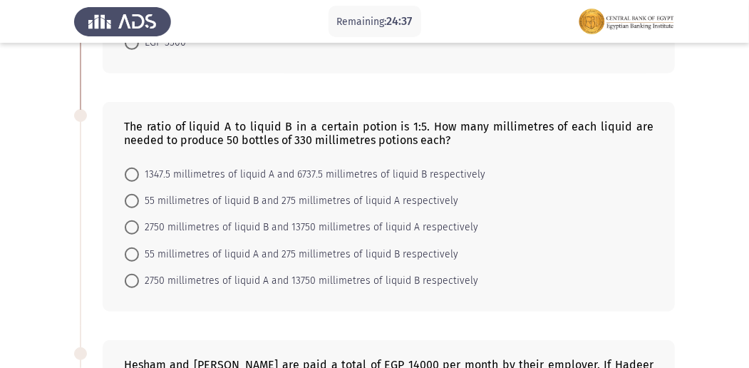
scroll to position [285, 0]
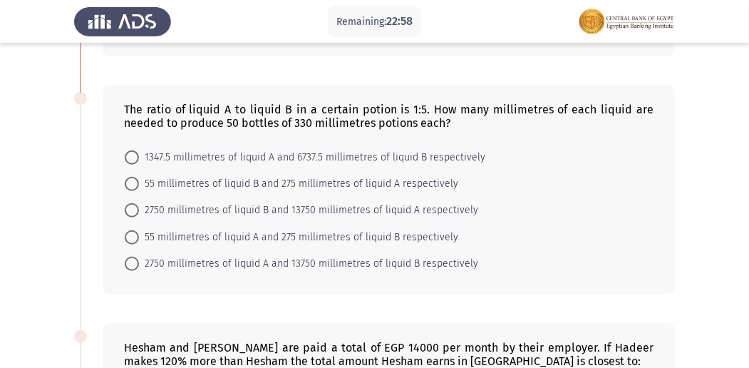
click at [130, 258] on span at bounding box center [132, 264] width 14 height 14
click at [130, 258] on input "2750 millimetres of liquid A and 13750 millimetres of liquid B respectively" at bounding box center [132, 264] width 14 height 14
radio input "true"
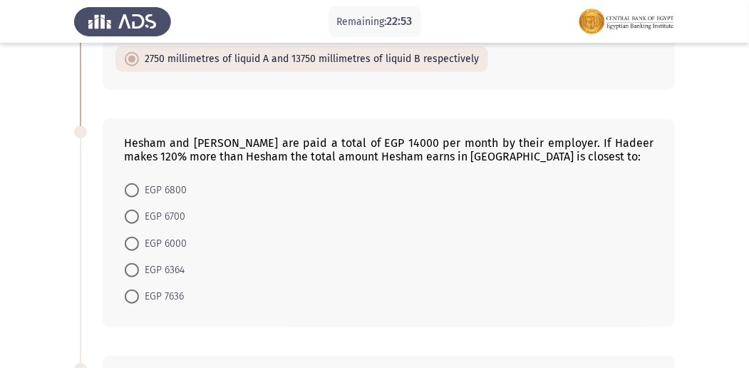
scroll to position [522, 0]
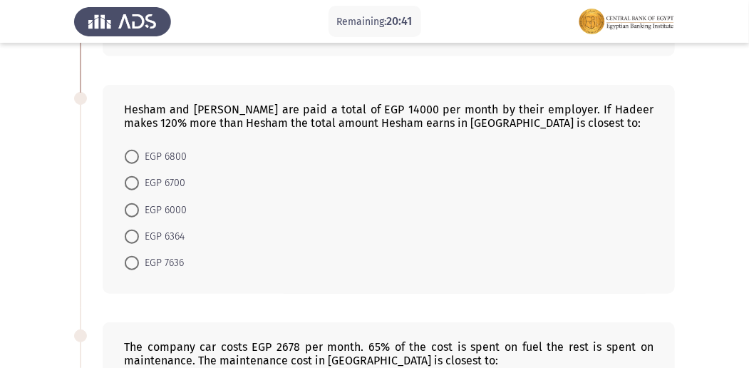
click at [135, 229] on span at bounding box center [132, 236] width 14 height 14
click at [135, 229] on input "EGP 6364" at bounding box center [132, 236] width 14 height 14
radio input "true"
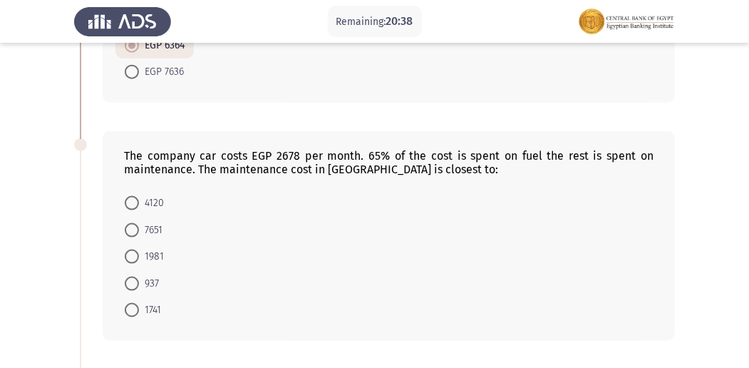
scroll to position [760, 0]
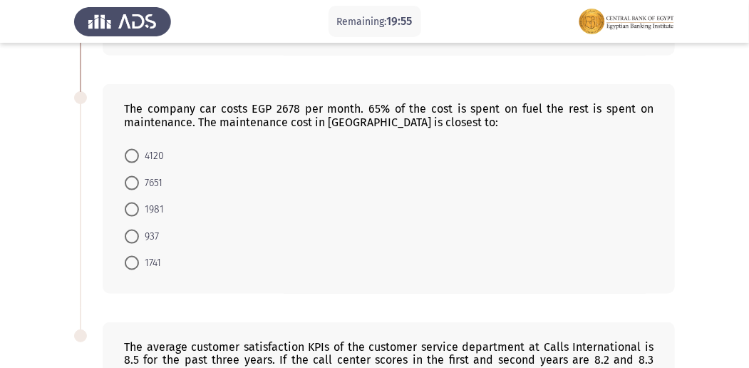
click at [127, 233] on span at bounding box center [132, 236] width 14 height 14
click at [127, 233] on input "937" at bounding box center [132, 236] width 14 height 14
radio input "true"
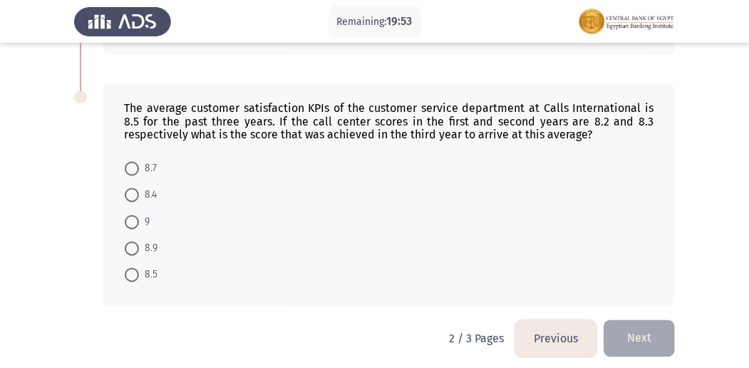
scroll to position [998, 0]
click at [136, 216] on span at bounding box center [132, 221] width 14 height 14
click at [136, 216] on input "9" at bounding box center [132, 221] width 14 height 14
radio input "true"
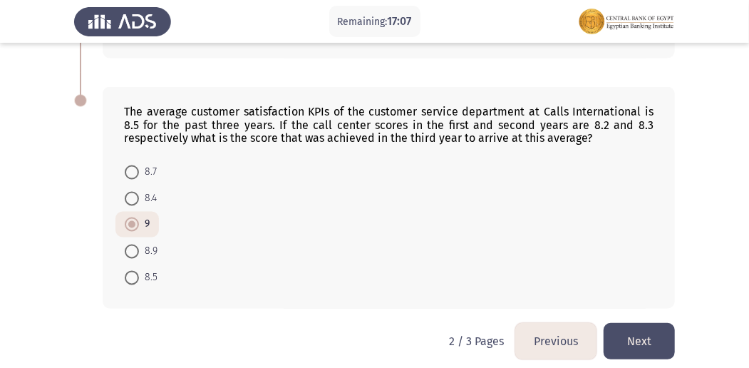
scroll to position [998, 0]
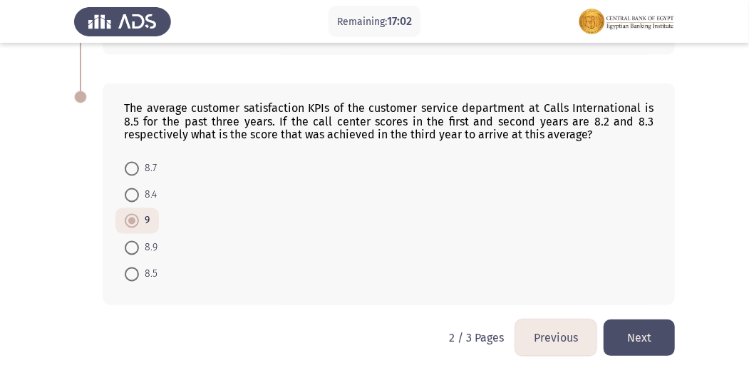
click at [566, 324] on button "Previous" at bounding box center [555, 337] width 81 height 36
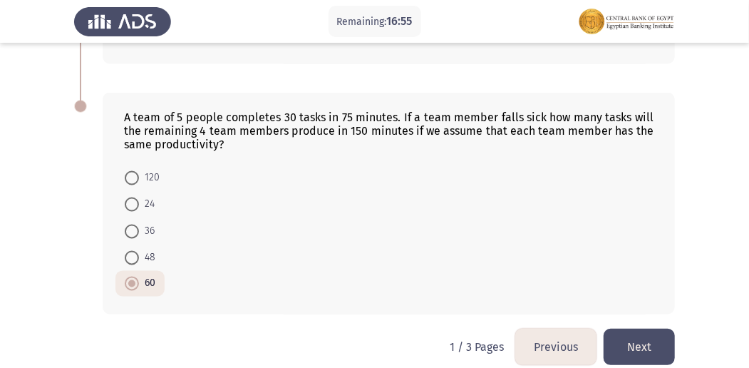
scroll to position [985, 0]
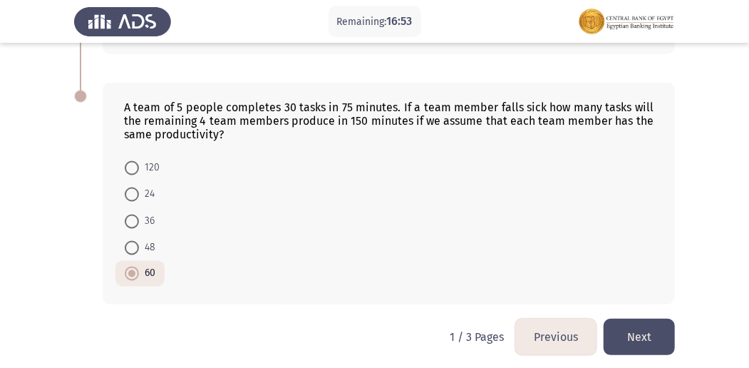
click at [646, 321] on button "Next" at bounding box center [639, 336] width 71 height 36
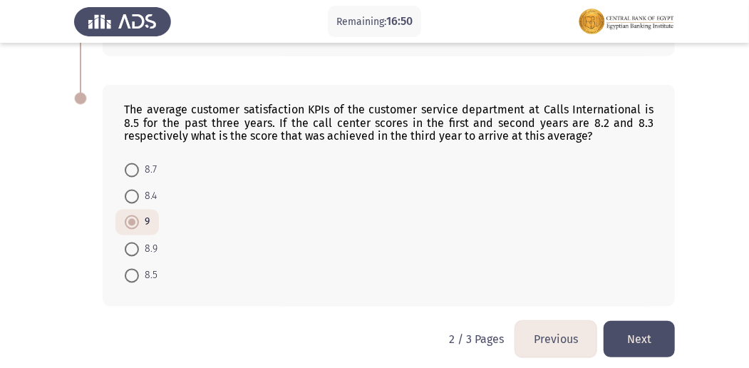
scroll to position [998, 0]
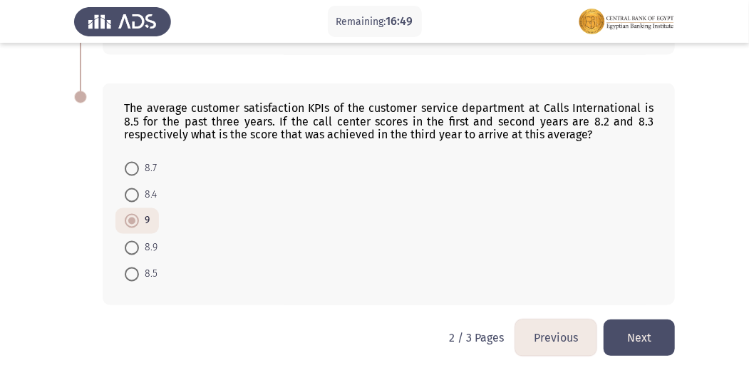
click at [646, 321] on button "Next" at bounding box center [639, 337] width 71 height 36
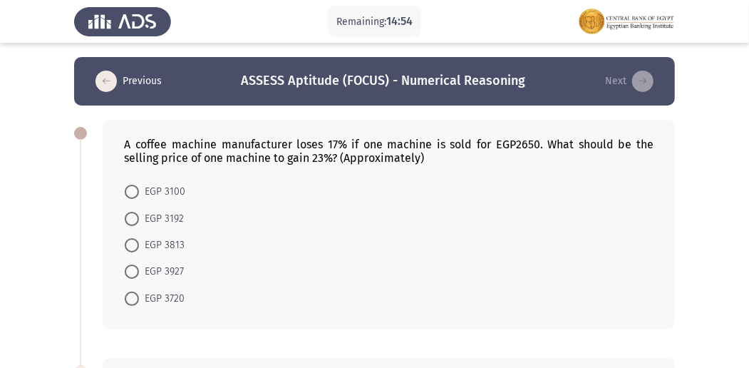
click at [130, 248] on span at bounding box center [132, 245] width 14 height 14
click at [130, 248] on input "EGP 3813" at bounding box center [132, 245] width 14 height 14
radio input "true"
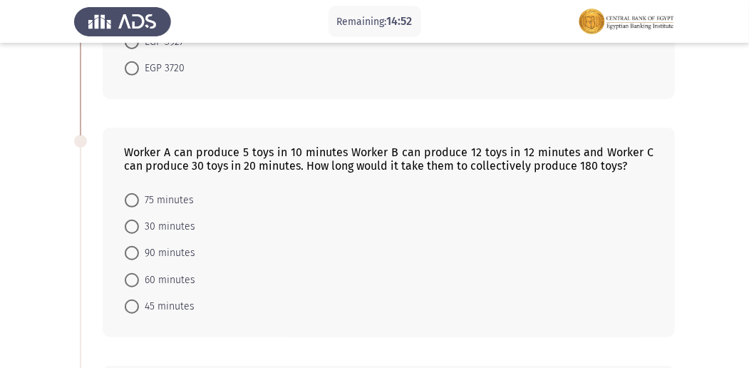
scroll to position [237, 0]
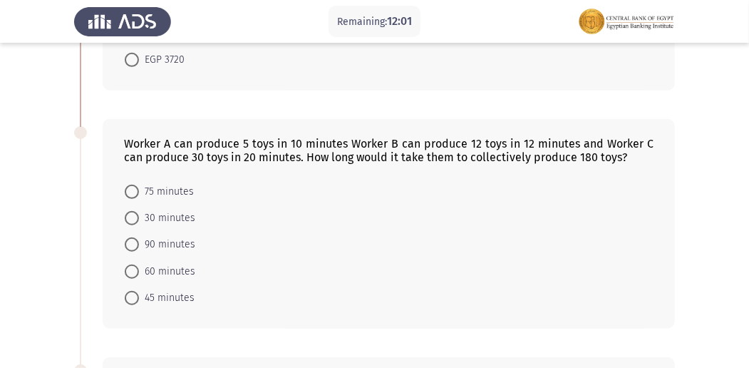
click at [130, 190] on span at bounding box center [132, 192] width 14 height 14
click at [130, 190] on input "75 minutes" at bounding box center [132, 192] width 14 height 14
radio input "true"
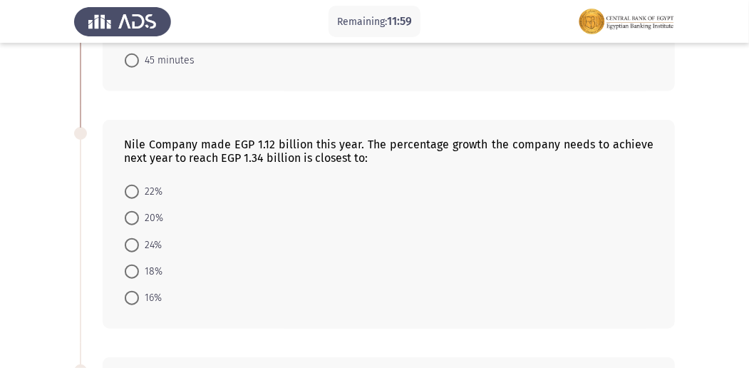
scroll to position [475, 0]
click at [126, 215] on span at bounding box center [132, 217] width 14 height 14
click at [126, 215] on input "20%" at bounding box center [132, 217] width 14 height 14
radio input "true"
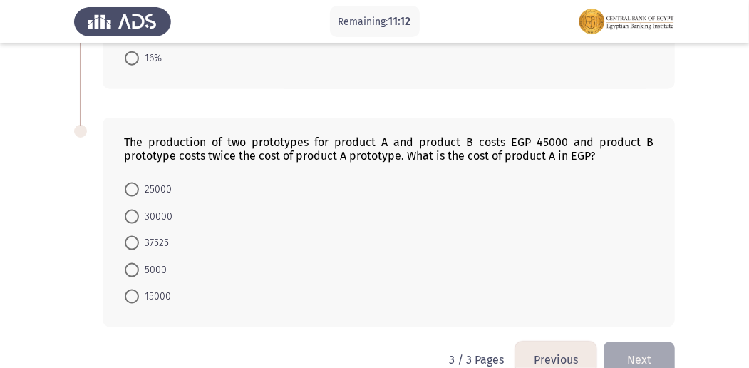
scroll to position [737, 0]
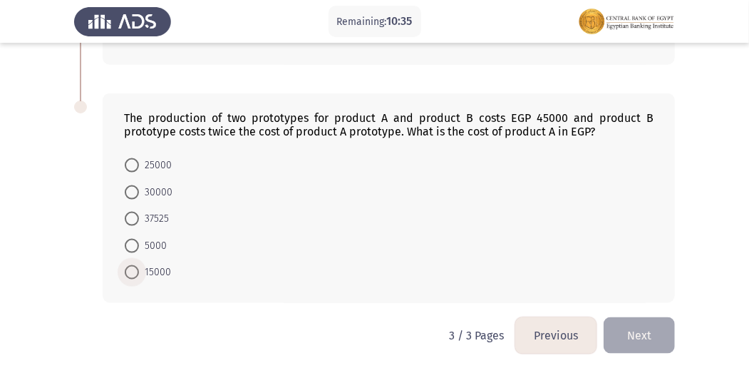
click at [139, 267] on span "15000" at bounding box center [155, 272] width 32 height 17
click at [139, 267] on input "15000" at bounding box center [132, 272] width 14 height 14
radio input "true"
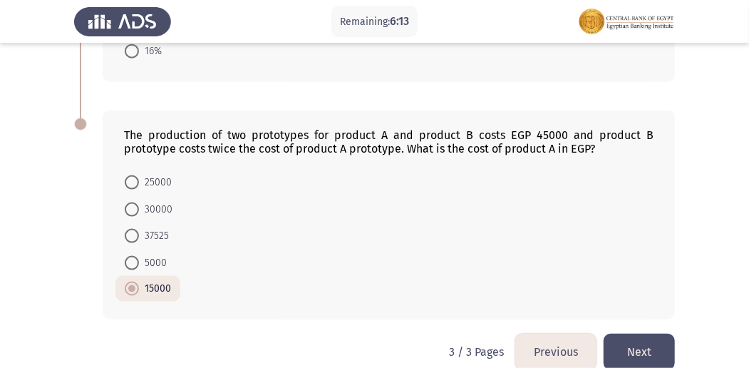
scroll to position [735, 0]
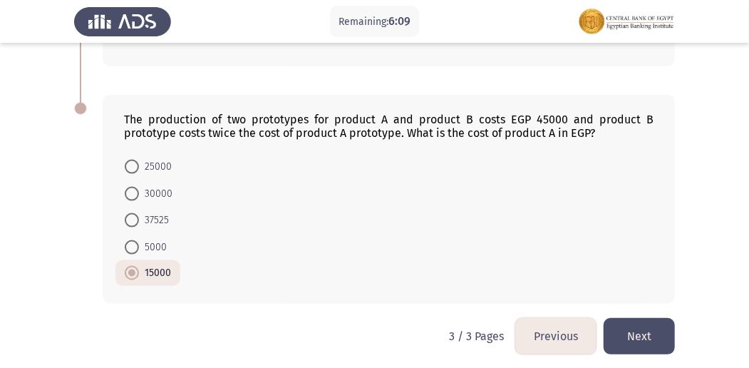
click at [572, 336] on button "Previous" at bounding box center [555, 336] width 81 height 36
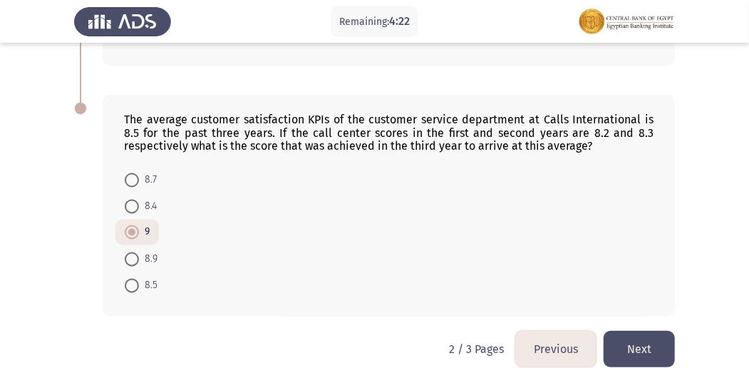
scroll to position [998, 0]
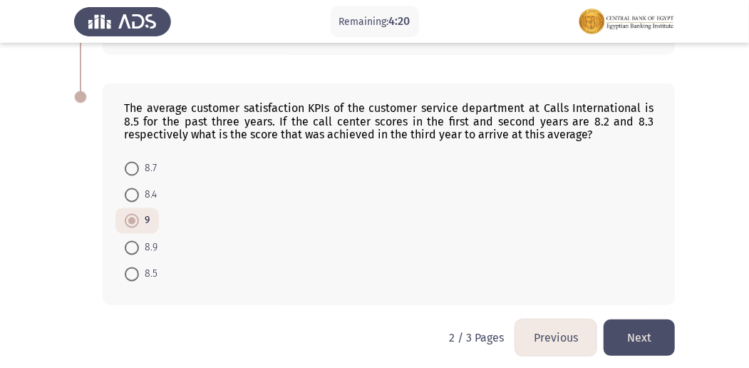
click at [641, 321] on button "Next" at bounding box center [639, 337] width 71 height 36
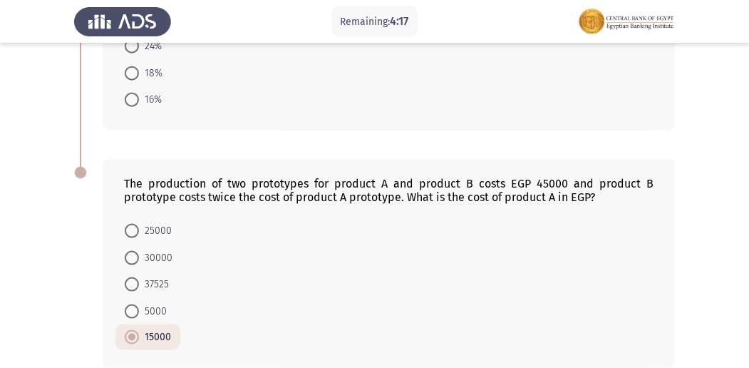
scroll to position [735, 0]
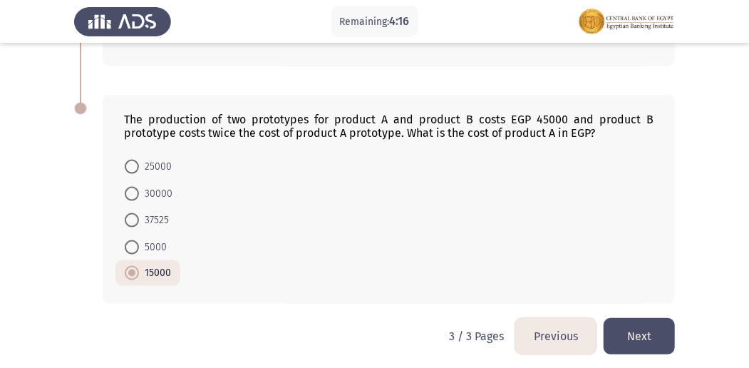
click at [628, 320] on button "Next" at bounding box center [639, 336] width 71 height 36
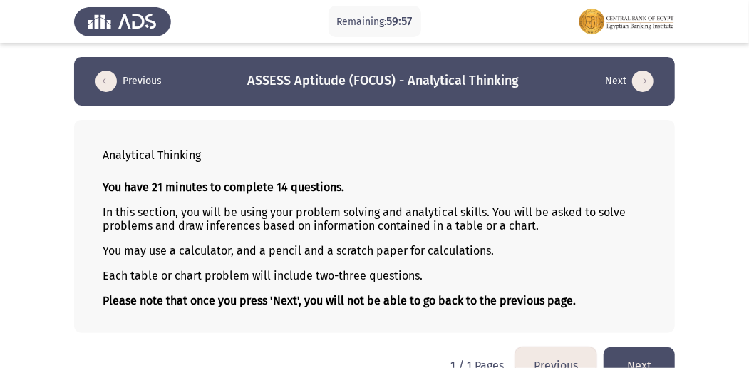
scroll to position [29, 0]
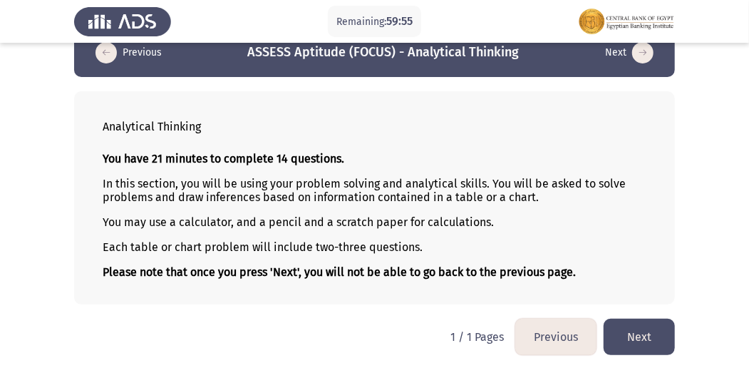
click at [650, 328] on button "Next" at bounding box center [639, 336] width 71 height 36
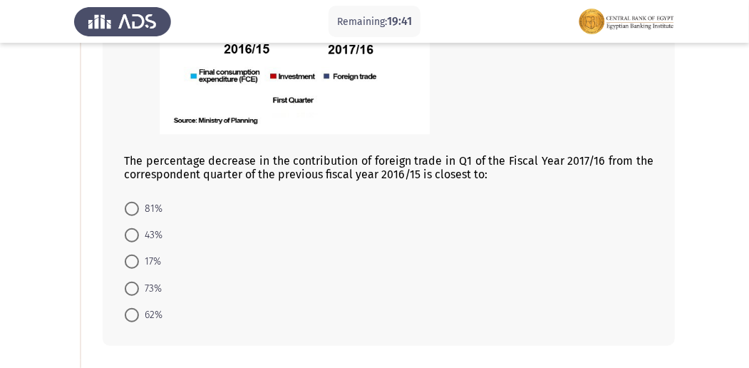
scroll to position [332, 0]
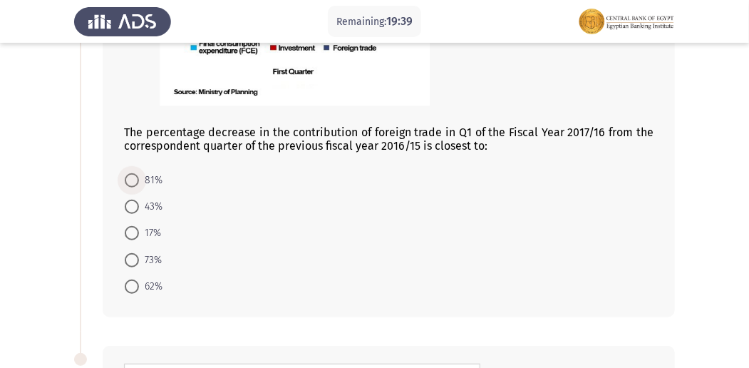
click at [131, 175] on span at bounding box center [132, 180] width 14 height 14
click at [131, 175] on input "81%" at bounding box center [132, 180] width 14 height 14
radio input "true"
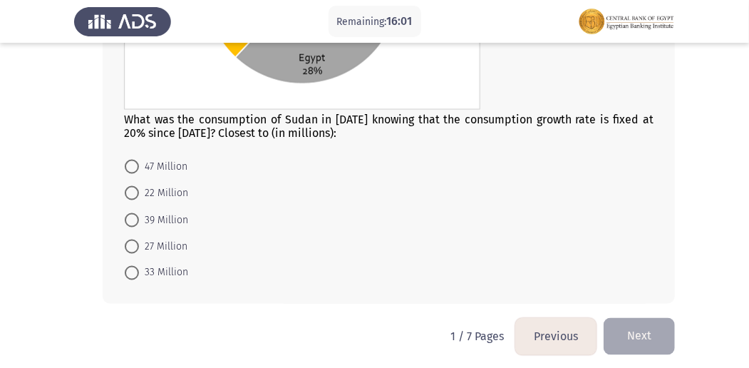
scroll to position [862, 0]
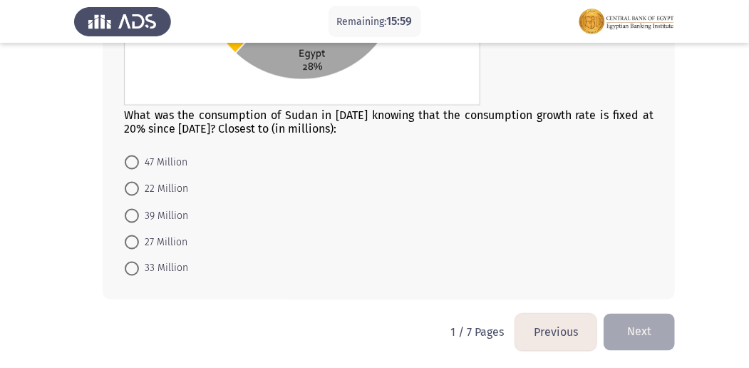
click at [133, 239] on span at bounding box center [132, 242] width 14 height 14
click at [133, 239] on input "27 Million" at bounding box center [132, 242] width 14 height 14
radio input "true"
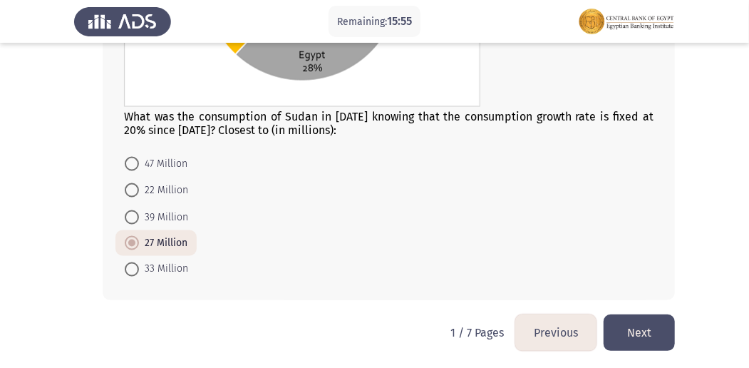
click at [641, 323] on button "Next" at bounding box center [639, 332] width 71 height 36
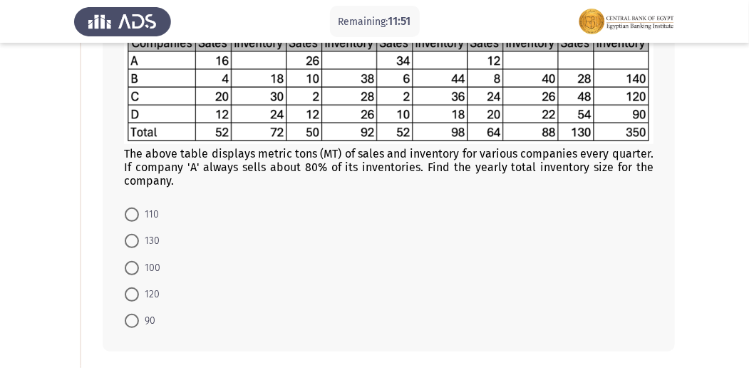
scroll to position [143, 0]
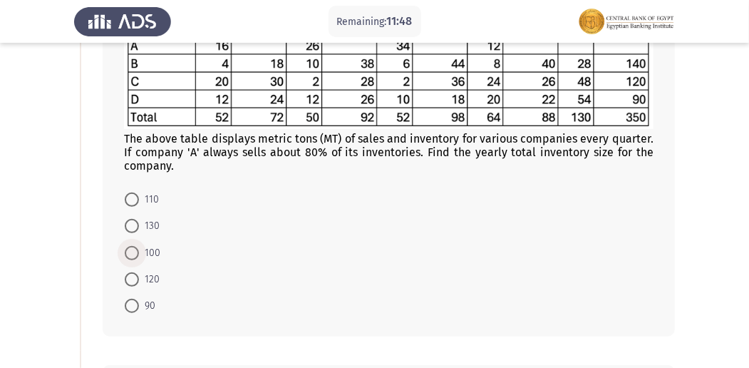
click at [128, 249] on span at bounding box center [132, 253] width 14 height 14
click at [128, 249] on input "100" at bounding box center [132, 253] width 14 height 14
radio input "true"
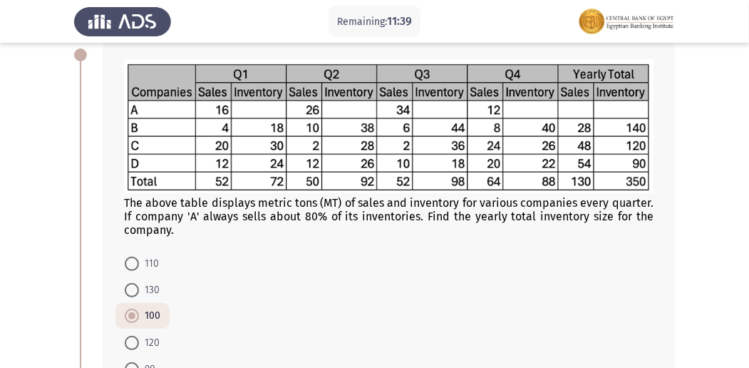
scroll to position [95, 0]
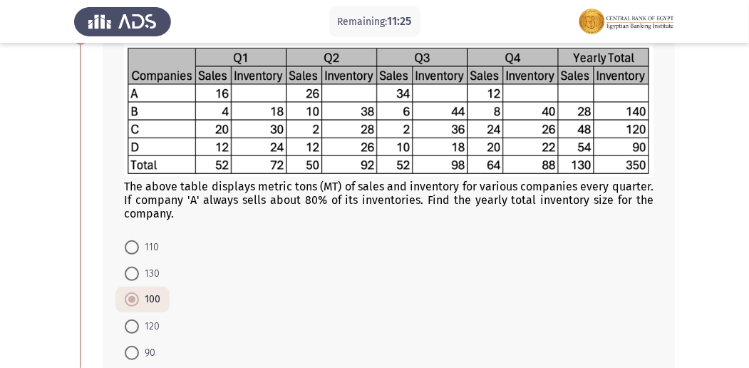
click at [133, 323] on span at bounding box center [132, 326] width 14 height 14
click at [133, 323] on input "120" at bounding box center [132, 326] width 14 height 14
radio input "true"
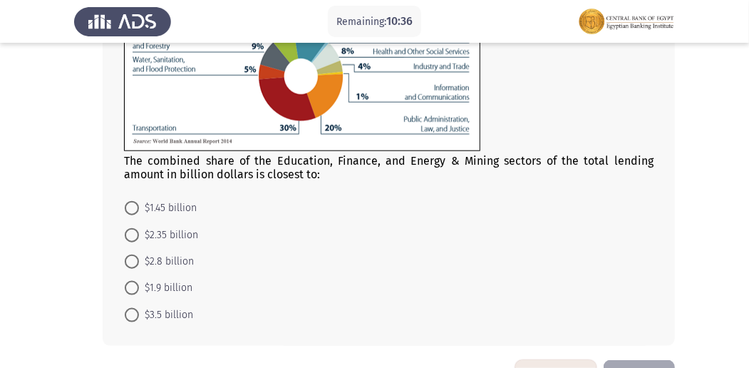
scroll to position [570, 0]
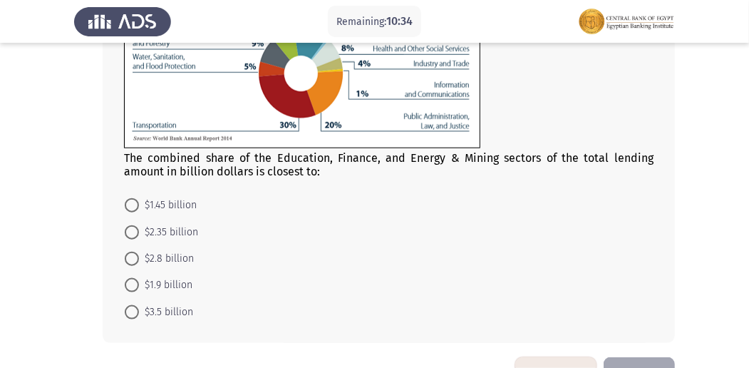
click at [145, 202] on span "$1.45 billion" at bounding box center [168, 205] width 58 height 17
click at [139, 202] on input "$1.45 billion" at bounding box center [132, 205] width 14 height 14
radio input "true"
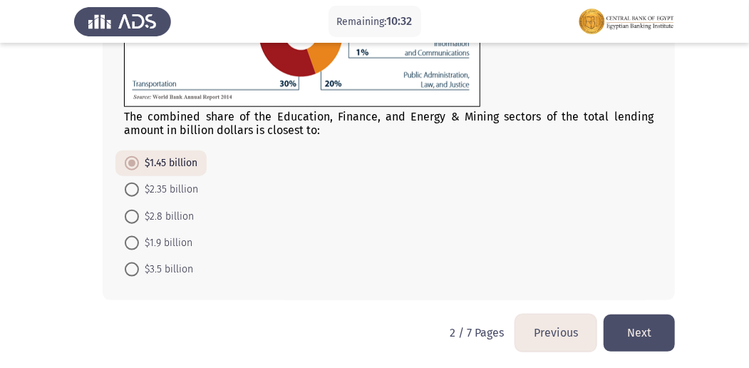
click at [640, 318] on button "Next" at bounding box center [639, 332] width 71 height 36
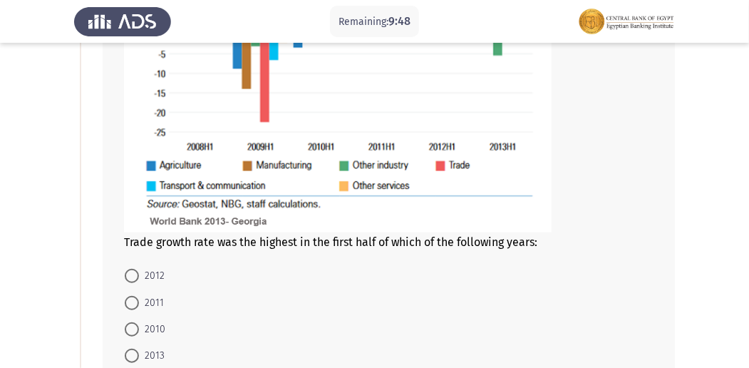
scroll to position [332, 0]
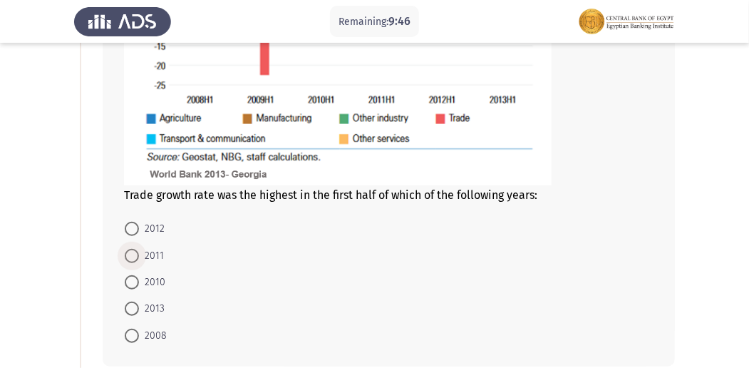
click at [138, 252] on span at bounding box center [132, 256] width 14 height 14
click at [138, 252] on input "2011" at bounding box center [132, 256] width 14 height 14
radio input "true"
click at [123, 336] on mat-radio-button "2008" at bounding box center [145, 334] width 61 height 26
click at [132, 329] on span at bounding box center [132, 334] width 14 height 14
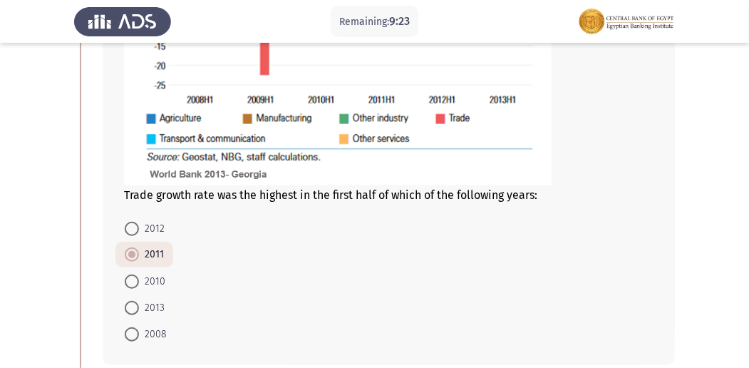
click at [132, 329] on input "2008" at bounding box center [132, 334] width 14 height 14
radio input "true"
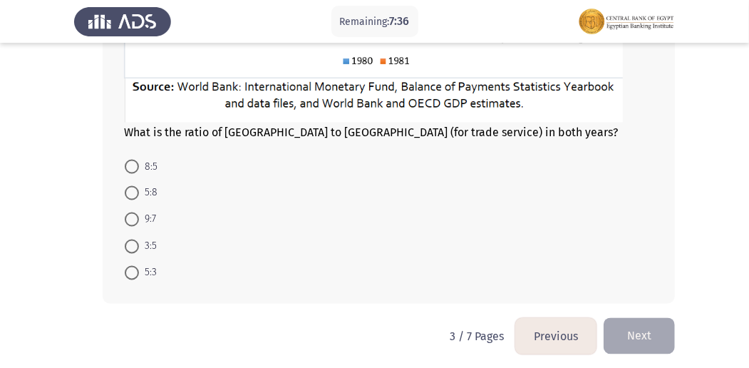
scroll to position [950, 0]
click at [133, 266] on span at bounding box center [132, 272] width 14 height 14
click at [133, 266] on input "5:3" at bounding box center [132, 272] width 14 height 14
radio input "true"
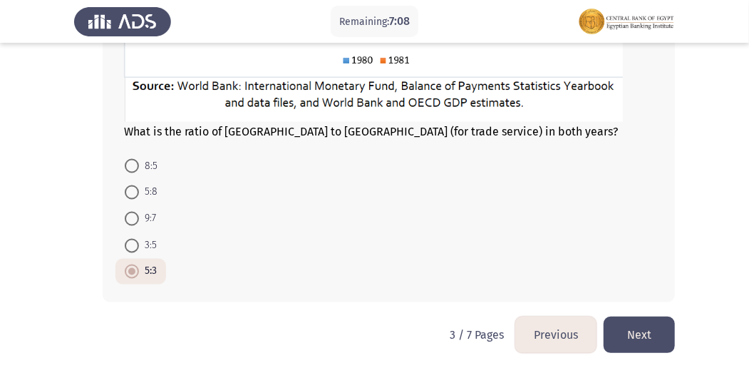
click at [133, 191] on span at bounding box center [132, 192] width 14 height 14
click at [133, 191] on input "5:8" at bounding box center [132, 192] width 14 height 14
radio input "true"
click at [136, 271] on span at bounding box center [132, 271] width 14 height 14
click at [136, 271] on input "5:3" at bounding box center [132, 271] width 14 height 14
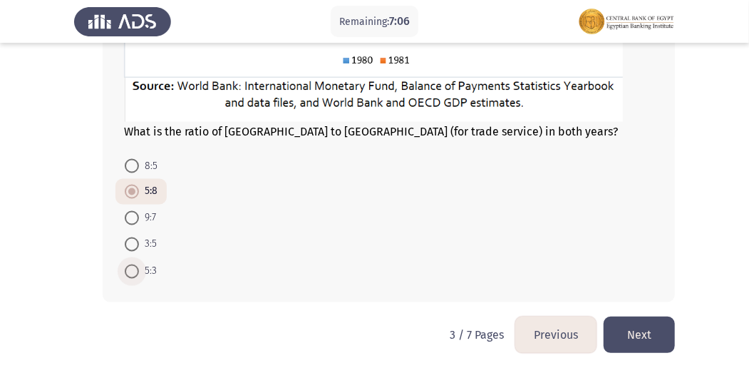
radio input "true"
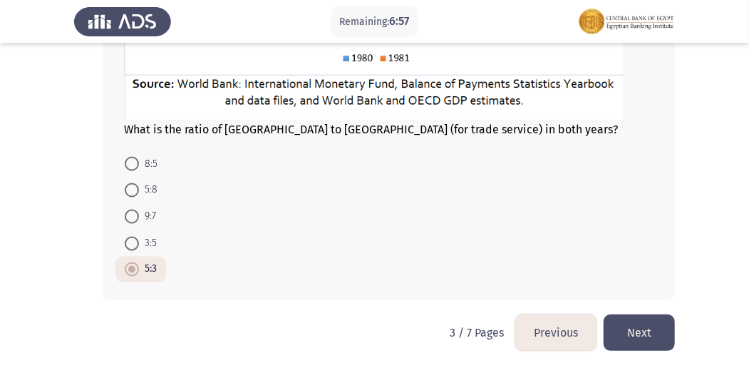
scroll to position [953, 0]
click at [657, 318] on button "Next" at bounding box center [639, 332] width 71 height 36
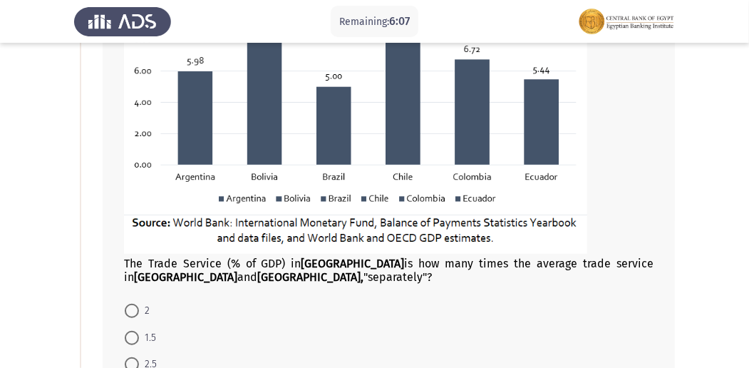
scroll to position [332, 0]
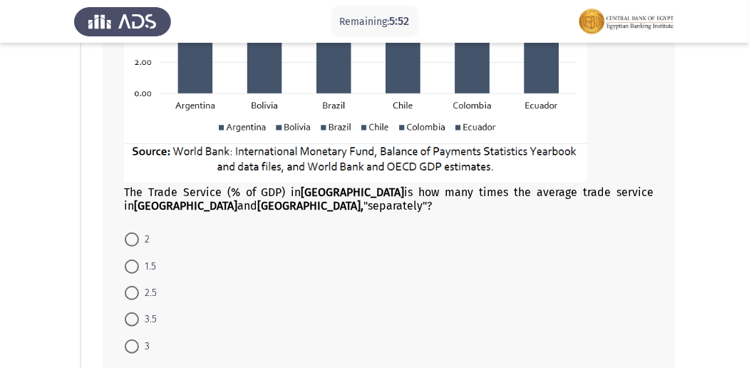
click at [135, 234] on span at bounding box center [132, 239] width 14 height 14
click at [135, 234] on input "2" at bounding box center [132, 239] width 14 height 14
radio input "true"
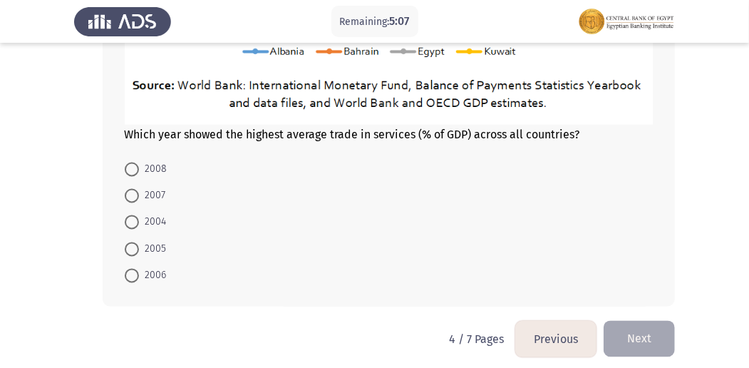
scroll to position [1037, 0]
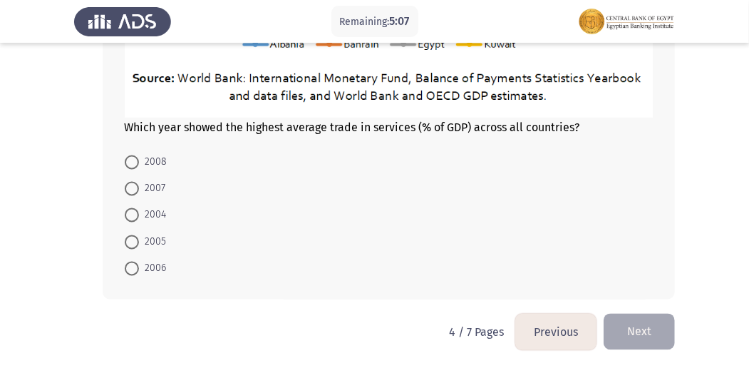
click at [132, 187] on span at bounding box center [132, 189] width 14 height 14
click at [132, 187] on input "2007" at bounding box center [132, 189] width 14 height 14
radio input "true"
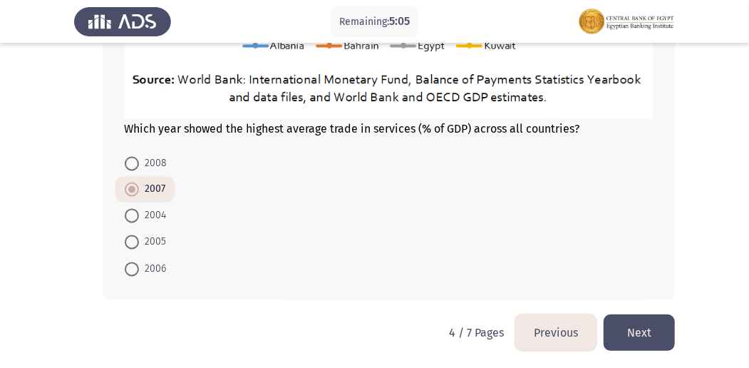
click at [641, 315] on button "Next" at bounding box center [639, 332] width 71 height 36
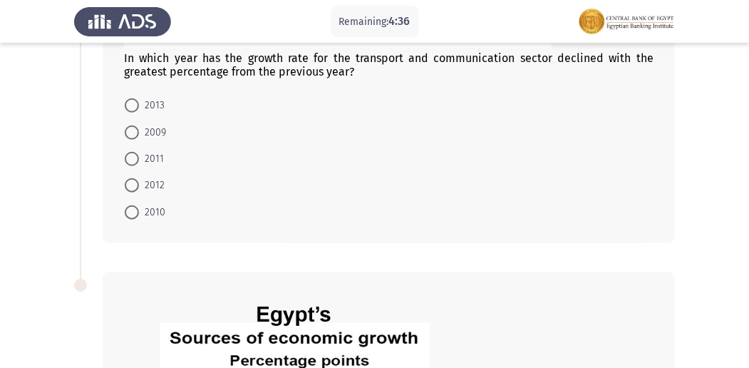
scroll to position [475, 0]
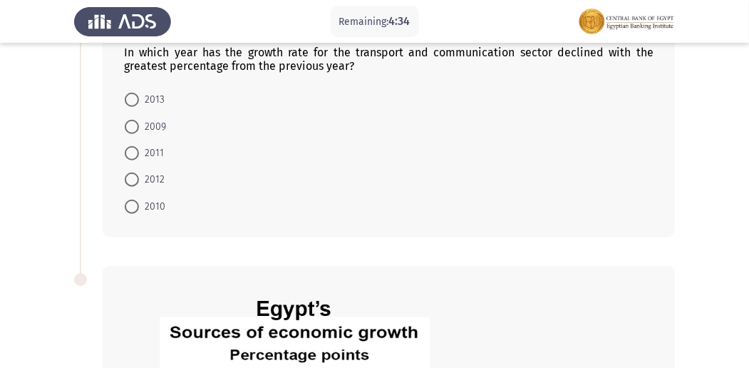
click at [134, 130] on span at bounding box center [132, 127] width 14 height 14
click at [134, 130] on input "2009" at bounding box center [132, 127] width 14 height 14
radio input "true"
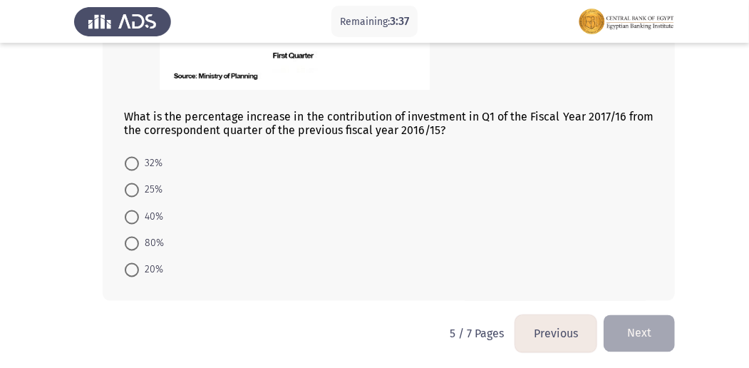
scroll to position [969, 0]
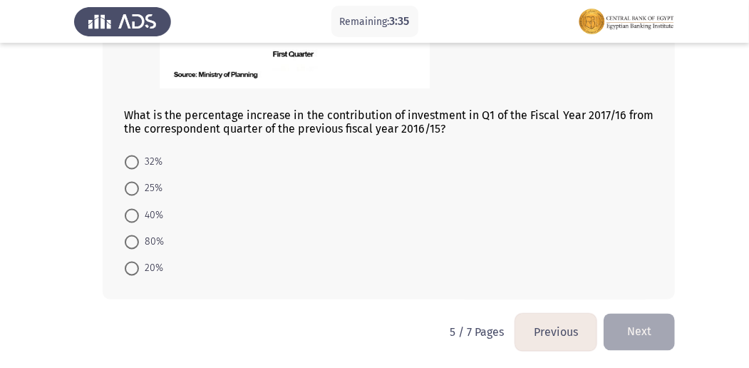
click at [145, 238] on span "80%" at bounding box center [151, 242] width 25 height 17
click at [139, 238] on input "80%" at bounding box center [132, 242] width 14 height 14
radio input "true"
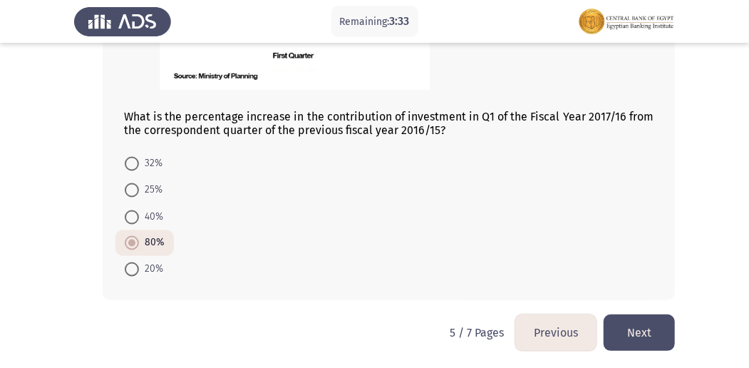
click at [638, 320] on button "Next" at bounding box center [639, 332] width 71 height 36
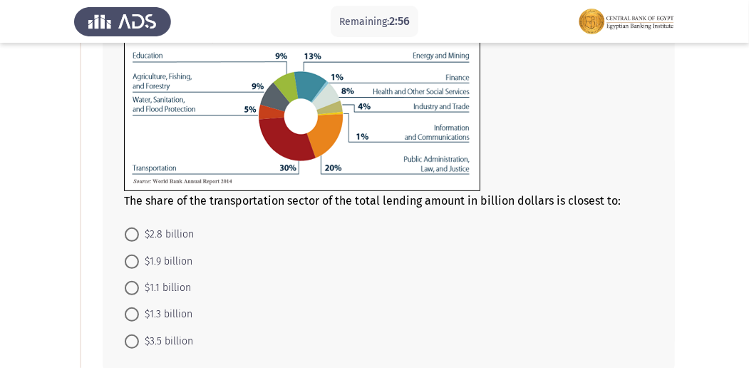
scroll to position [143, 0]
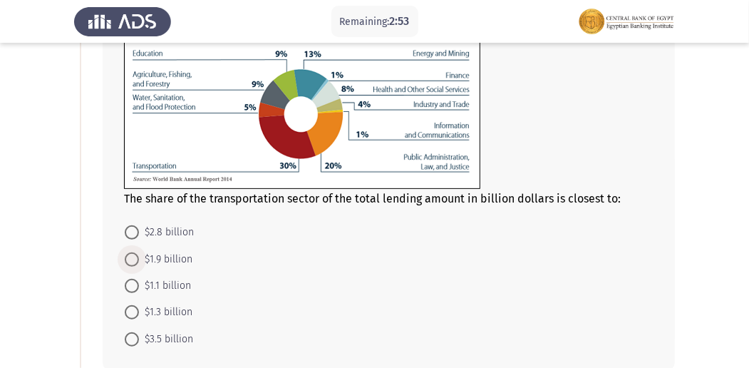
click at [133, 261] on span at bounding box center [132, 259] width 14 height 14
click at [133, 261] on input "$1.9 billion" at bounding box center [132, 259] width 14 height 14
radio input "true"
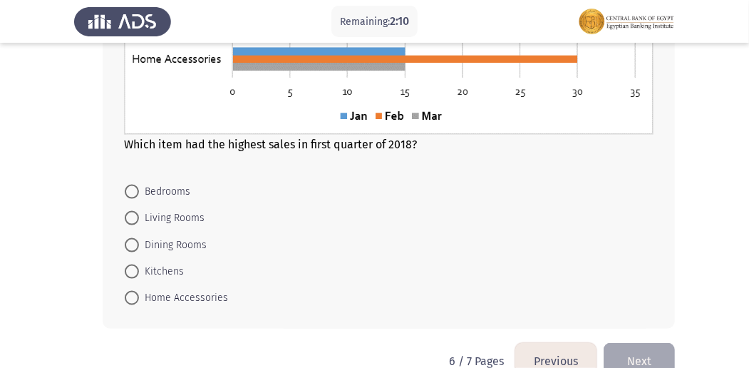
scroll to position [713, 0]
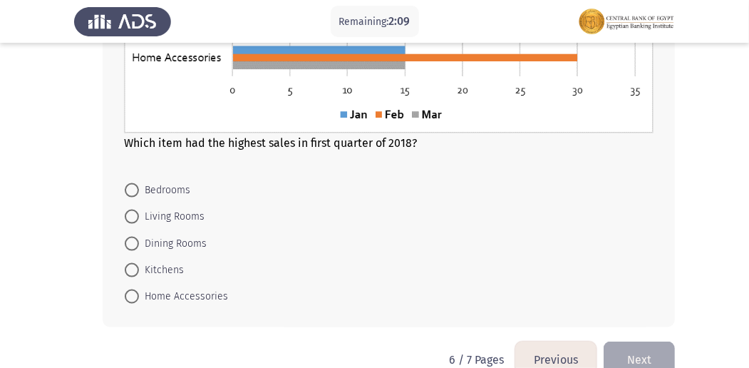
click at [130, 295] on span at bounding box center [132, 296] width 14 height 14
click at [130, 295] on input "Home Accessories" at bounding box center [132, 296] width 14 height 14
radio input "true"
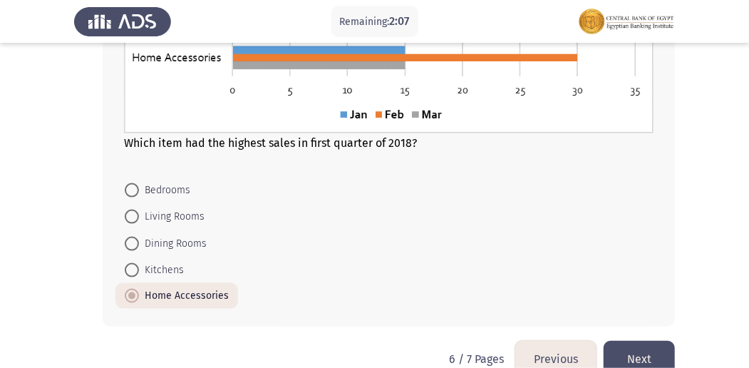
click at [621, 351] on button "Next" at bounding box center [639, 359] width 71 height 36
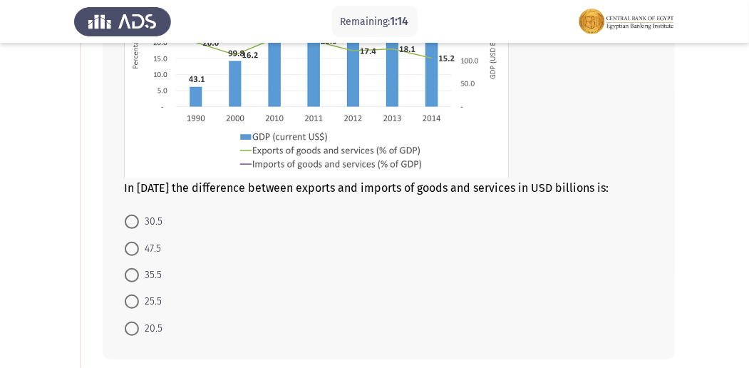
scroll to position [237, 0]
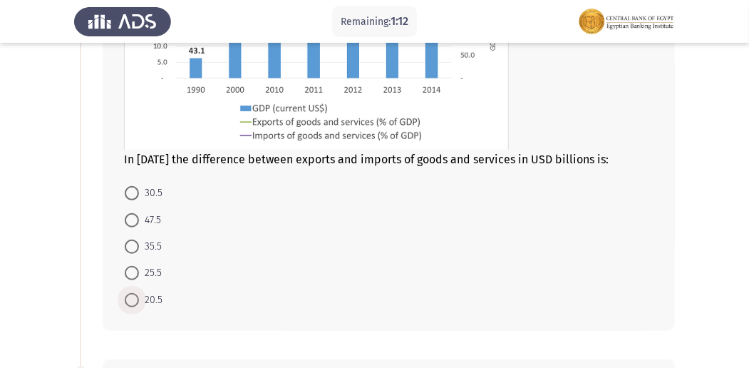
click at [128, 293] on span at bounding box center [132, 300] width 14 height 14
click at [128, 293] on input "20.5" at bounding box center [132, 300] width 14 height 14
radio input "true"
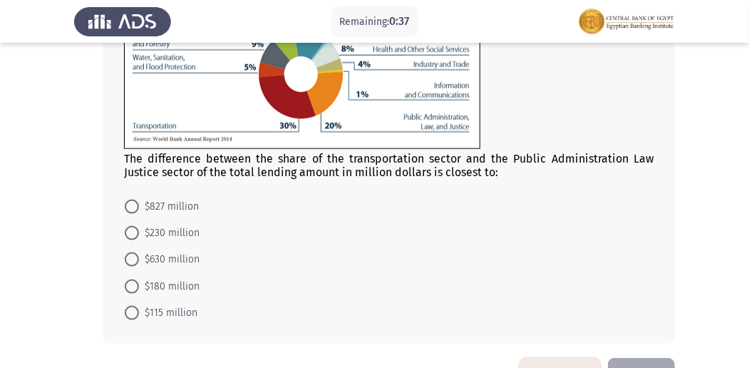
scroll to position [665, 0]
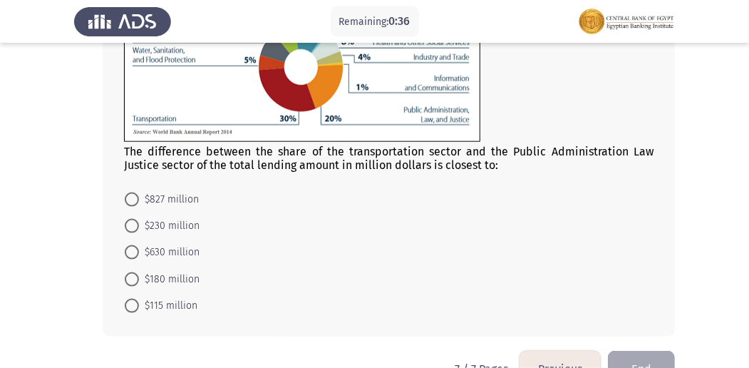
click at [128, 254] on span at bounding box center [132, 252] width 14 height 14
click at [128, 254] on input "$630 million" at bounding box center [132, 252] width 14 height 14
radio input "true"
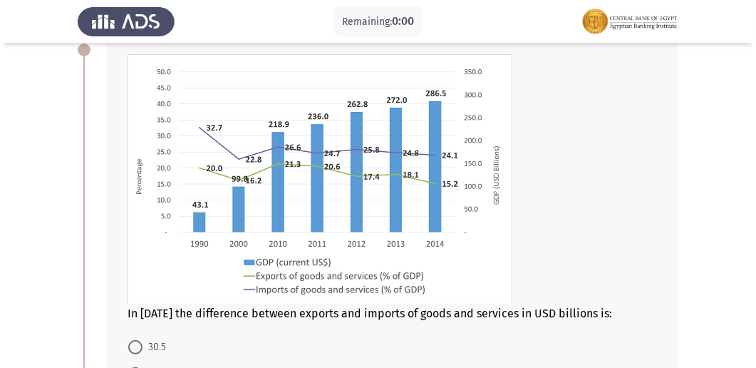
scroll to position [0, 0]
